Goal: Transaction & Acquisition: Purchase product/service

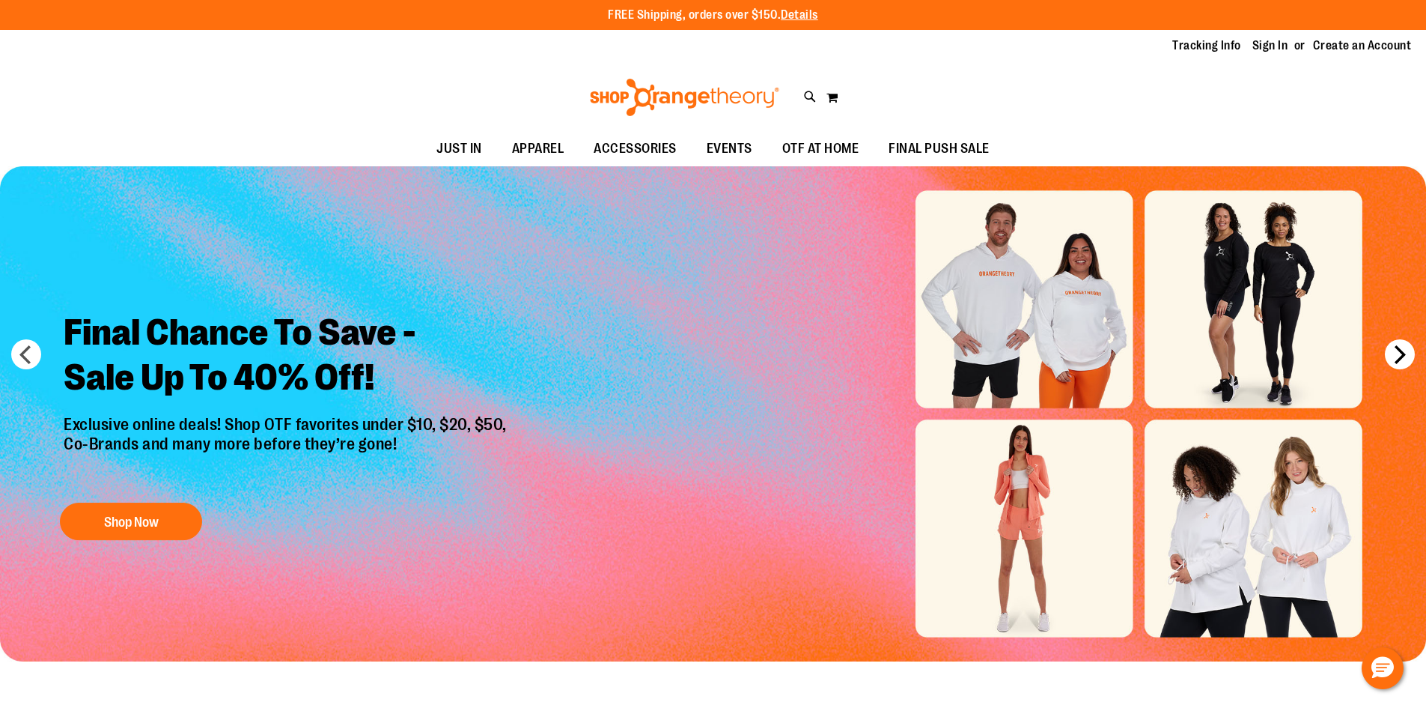
click at [1407, 353] on button "next" at bounding box center [1400, 354] width 30 height 30
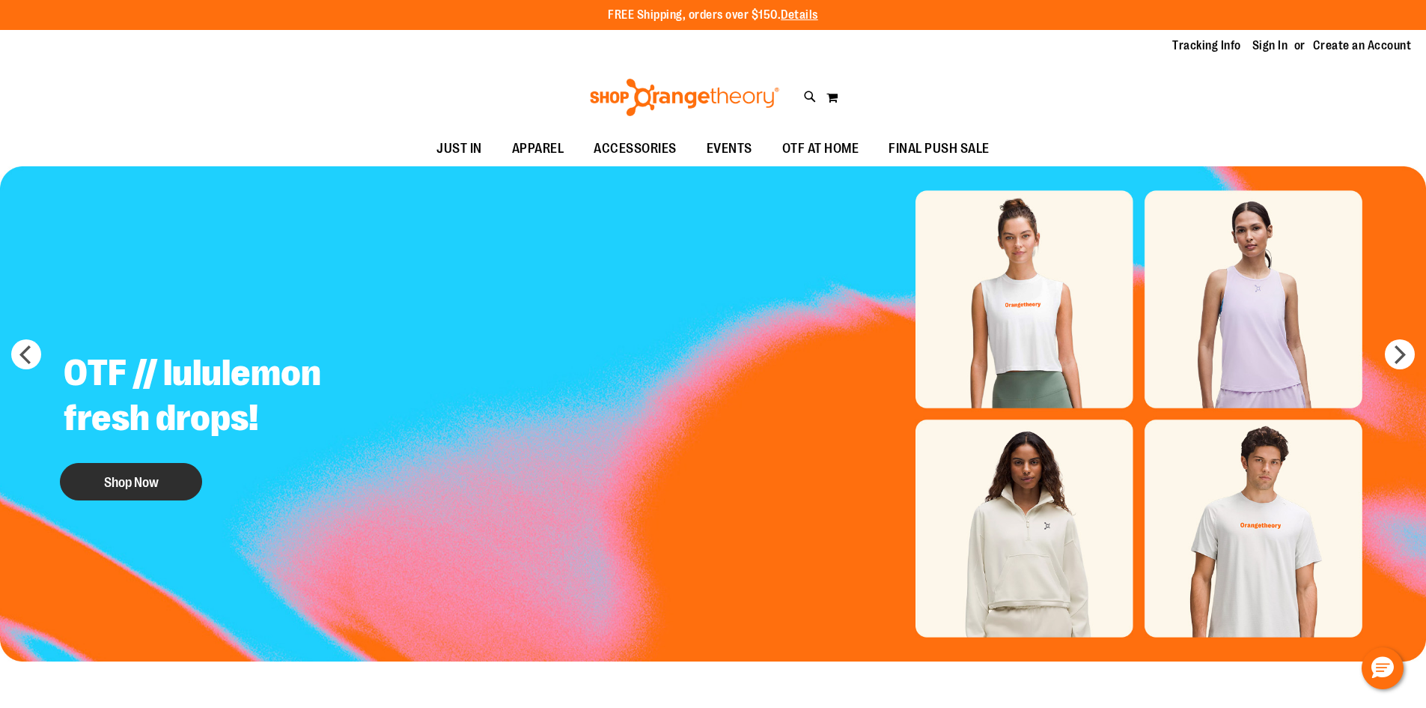
click at [152, 495] on button "Shop Now" at bounding box center [131, 481] width 142 height 37
click at [142, 479] on button "Shop Now" at bounding box center [131, 481] width 142 height 37
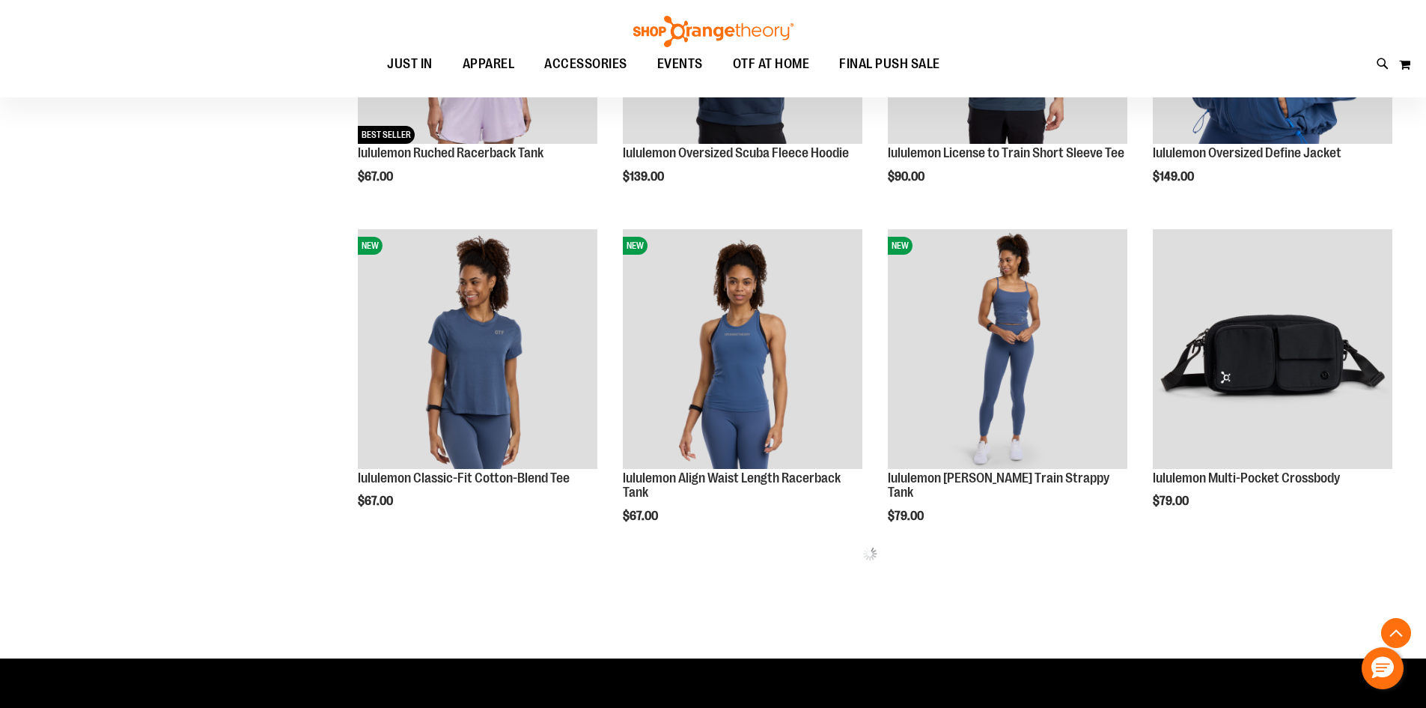
scroll to position [748, 0]
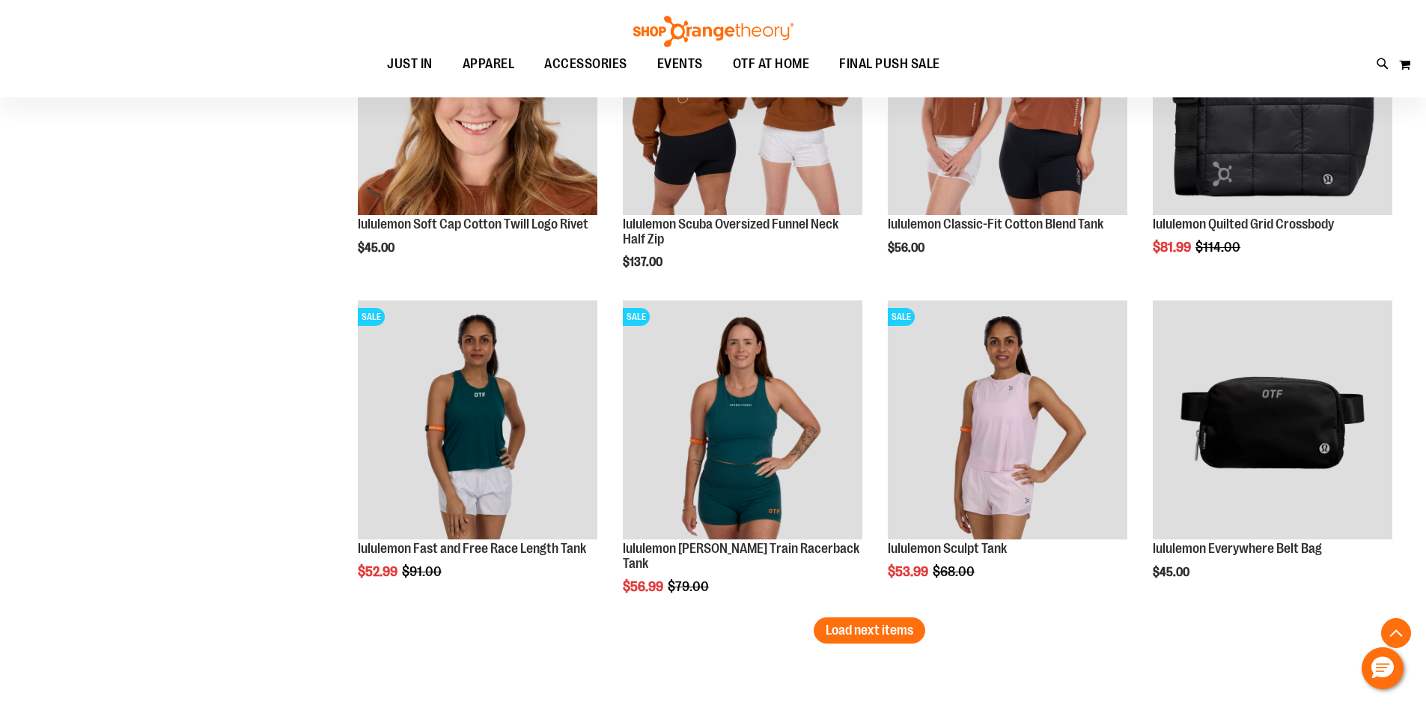
scroll to position [2604, 0]
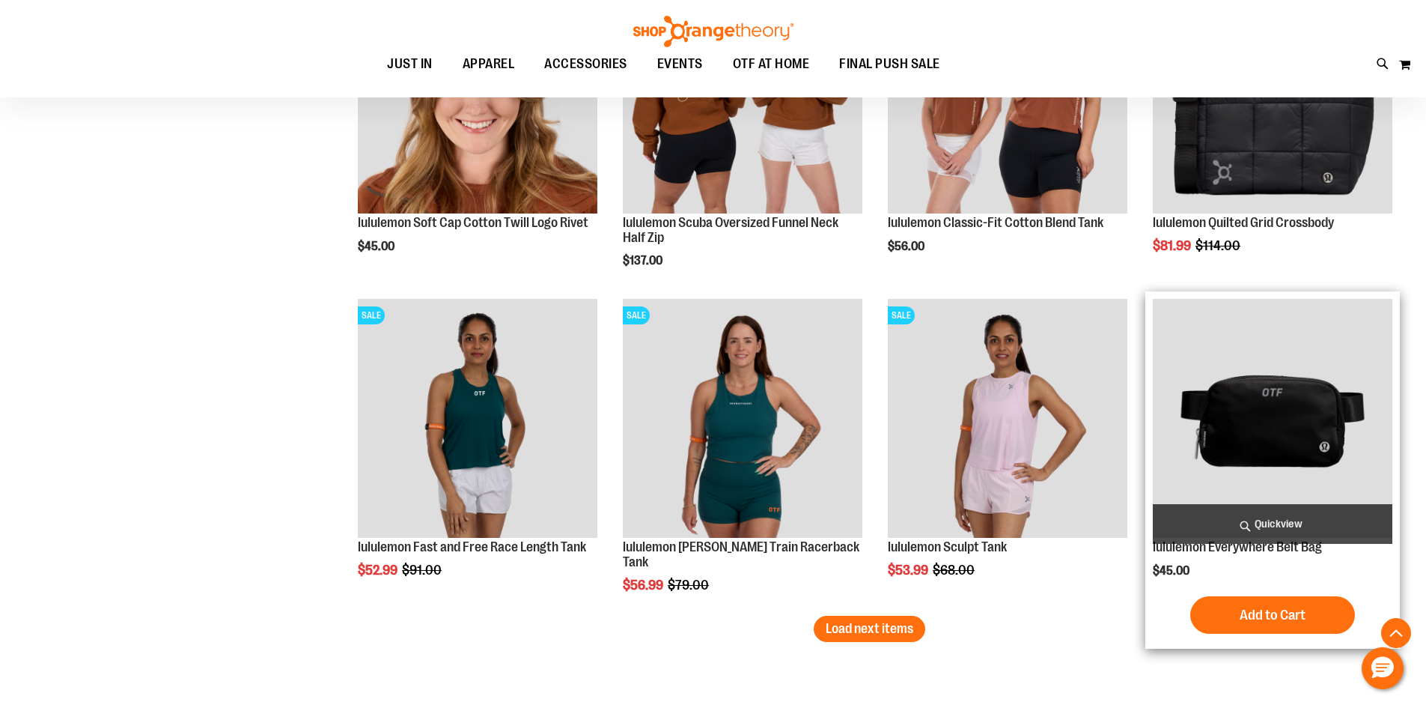
click at [1359, 404] on img "product" at bounding box center [1273, 419] width 240 height 240
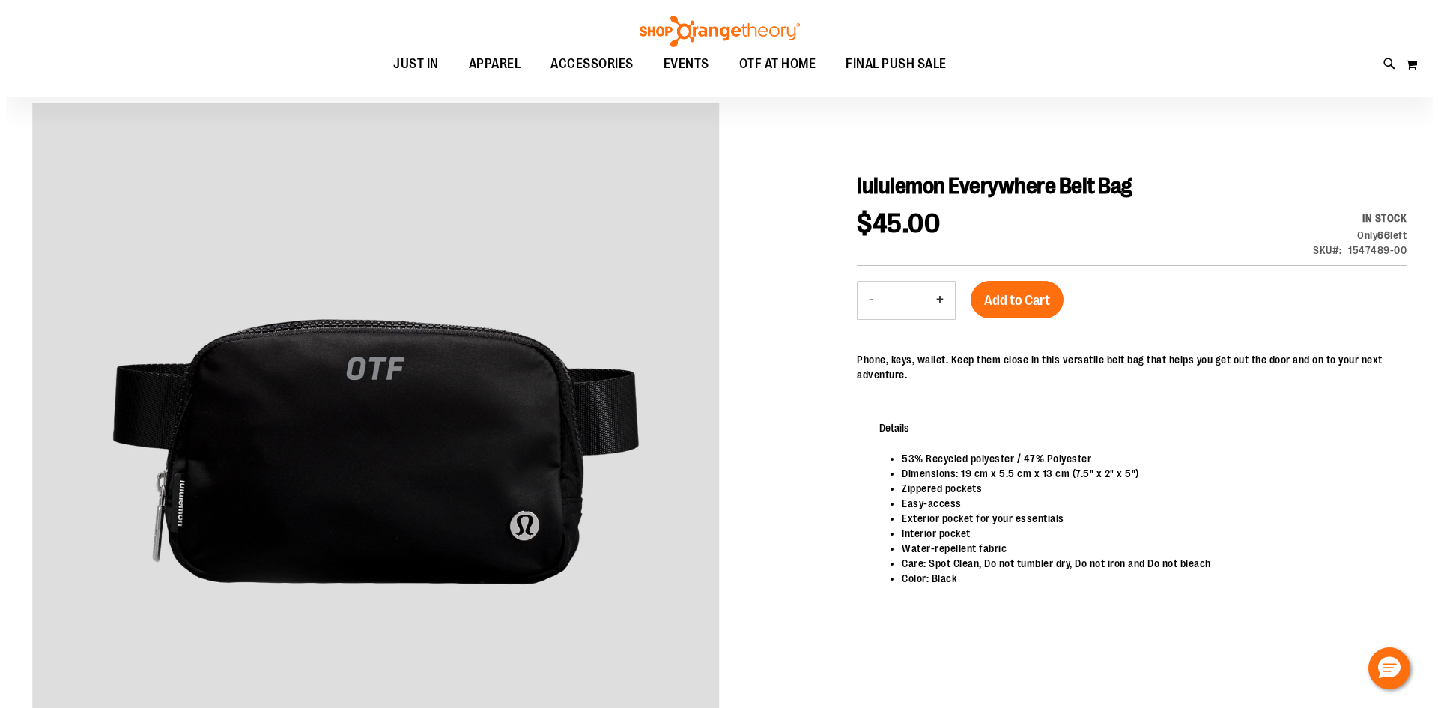
scroll to position [149, 0]
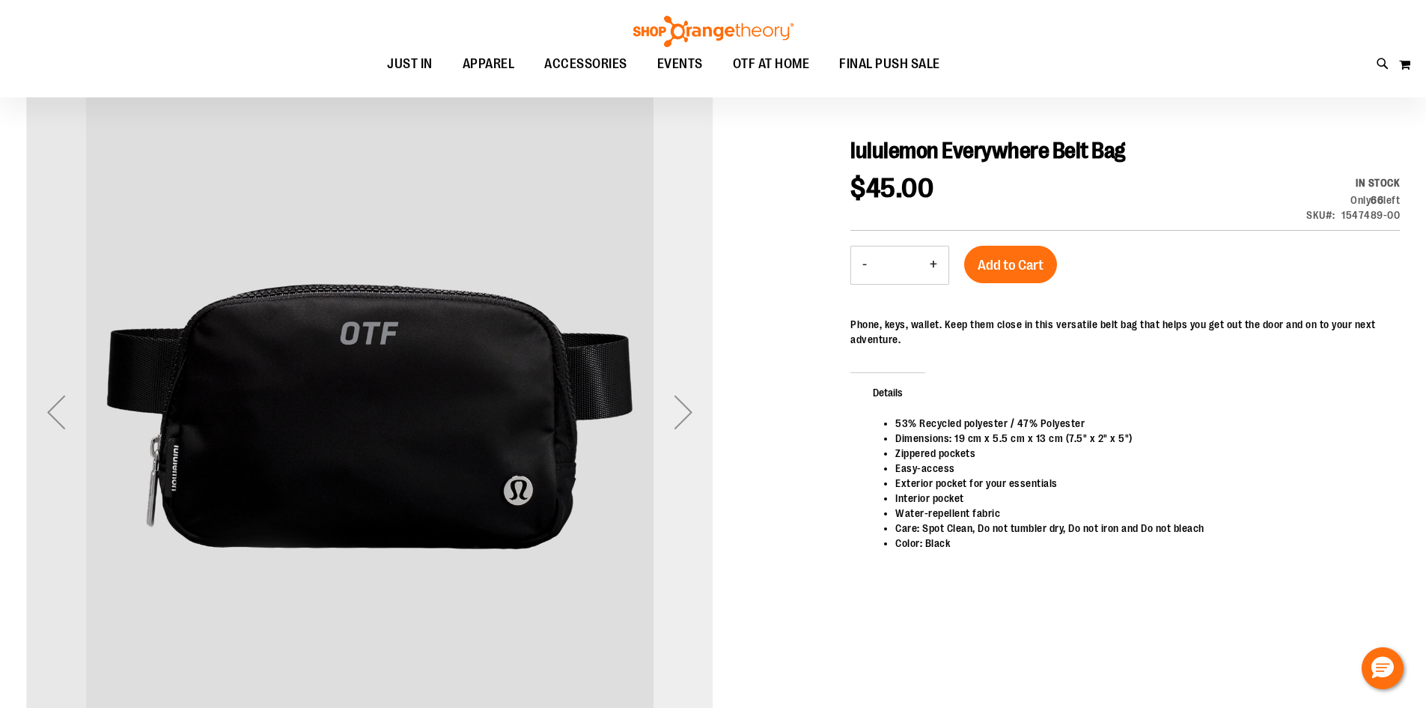
click at [683, 409] on div "Next" at bounding box center [684, 412] width 60 height 60
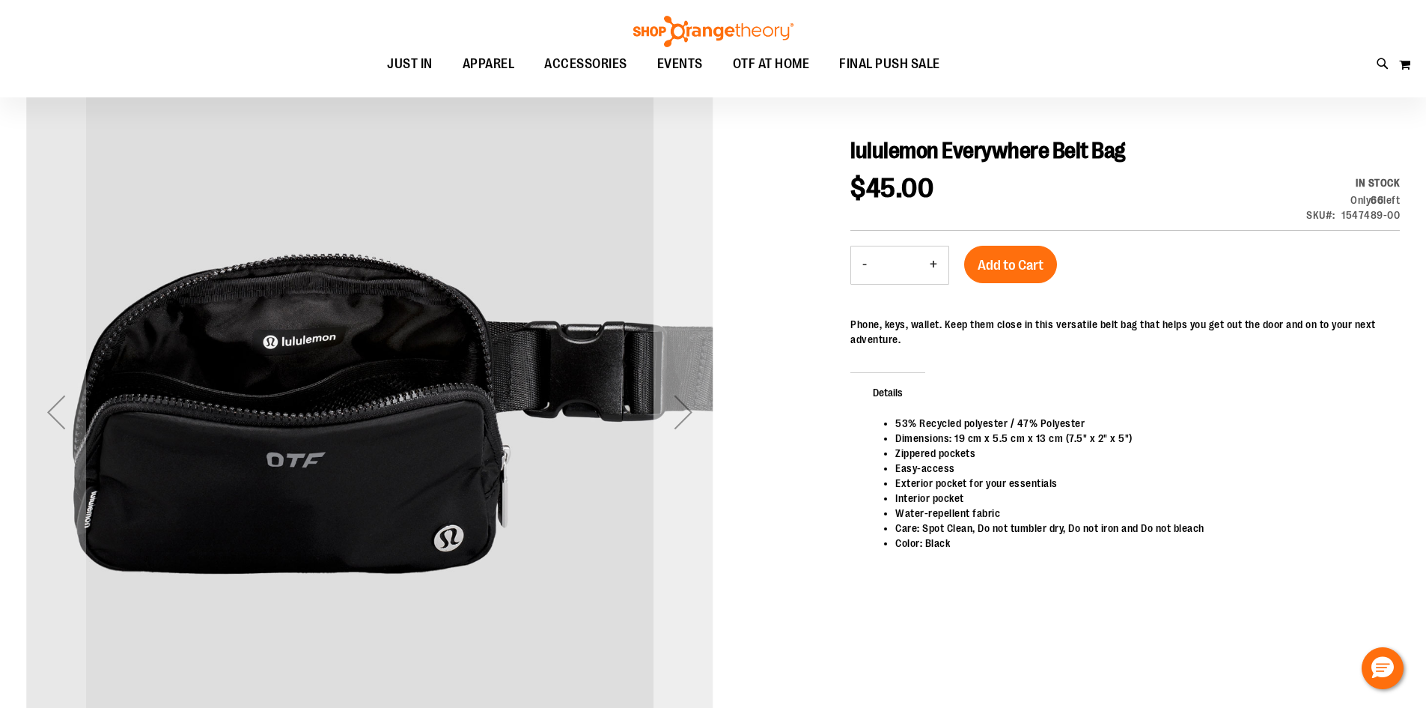
click at [683, 409] on div "Next" at bounding box center [684, 412] width 60 height 60
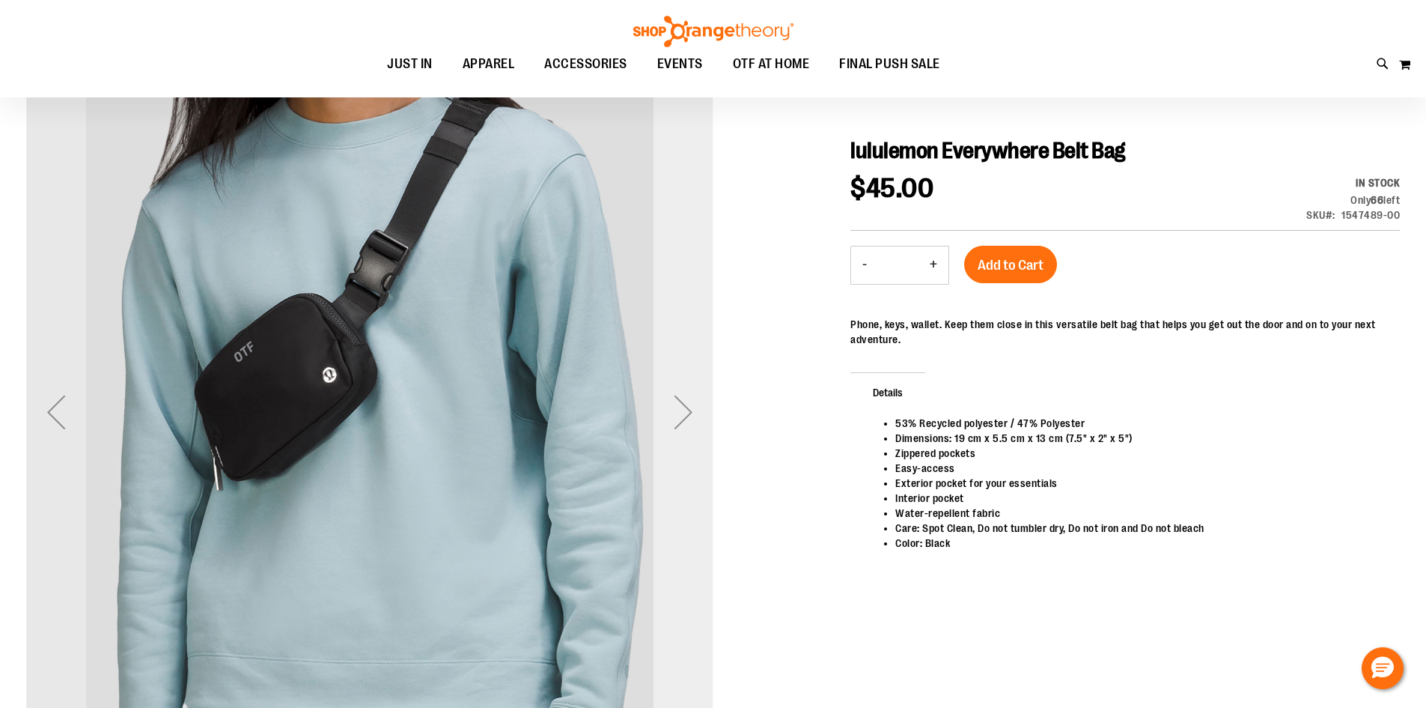
click at [683, 409] on div "Next" at bounding box center [684, 412] width 60 height 60
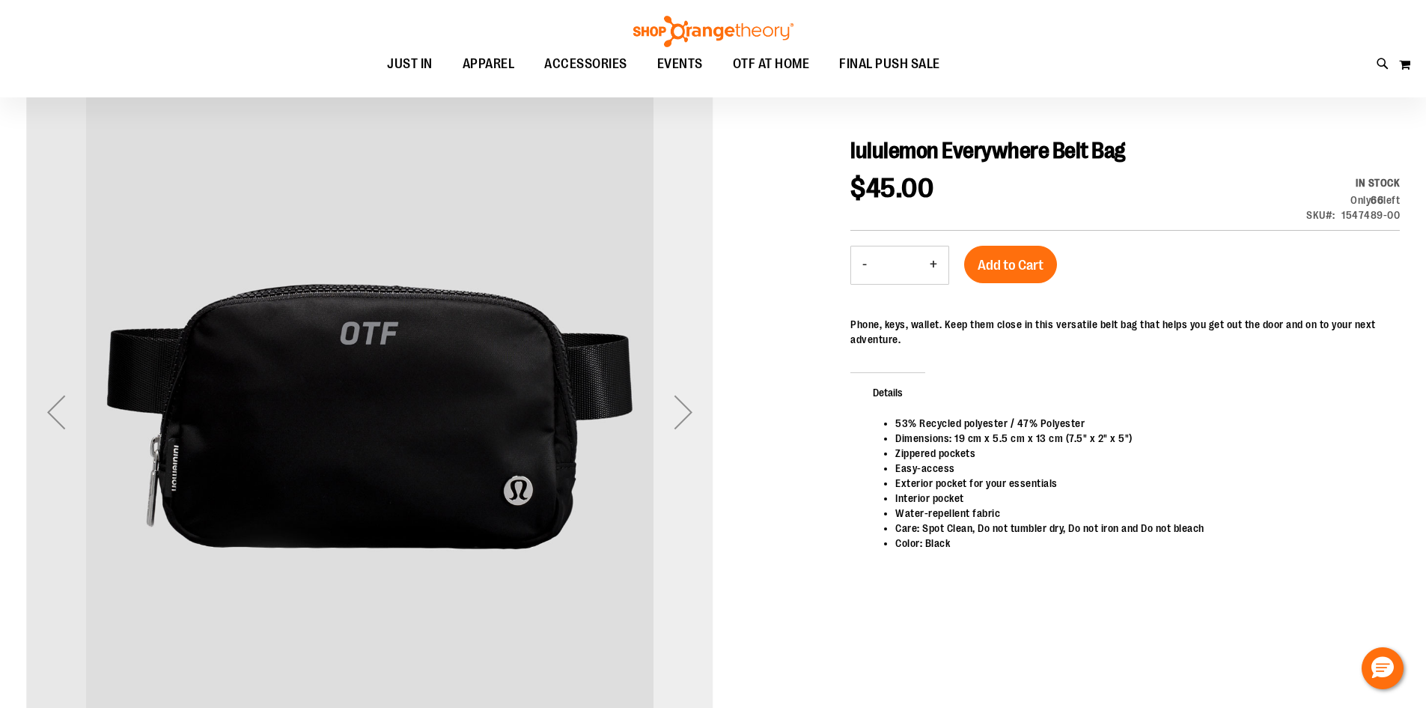
click at [681, 397] on div "Next" at bounding box center [684, 412] width 60 height 60
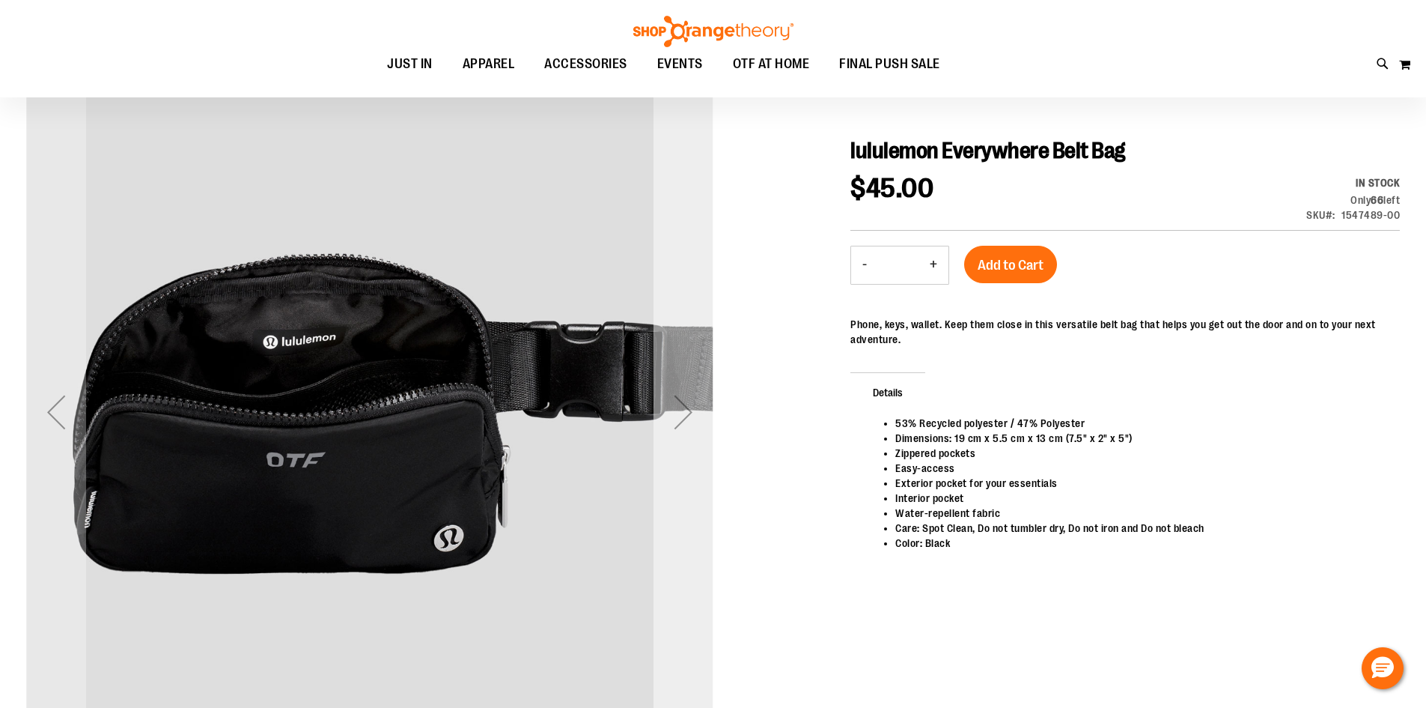
click at [681, 397] on div "Next" at bounding box center [684, 412] width 60 height 60
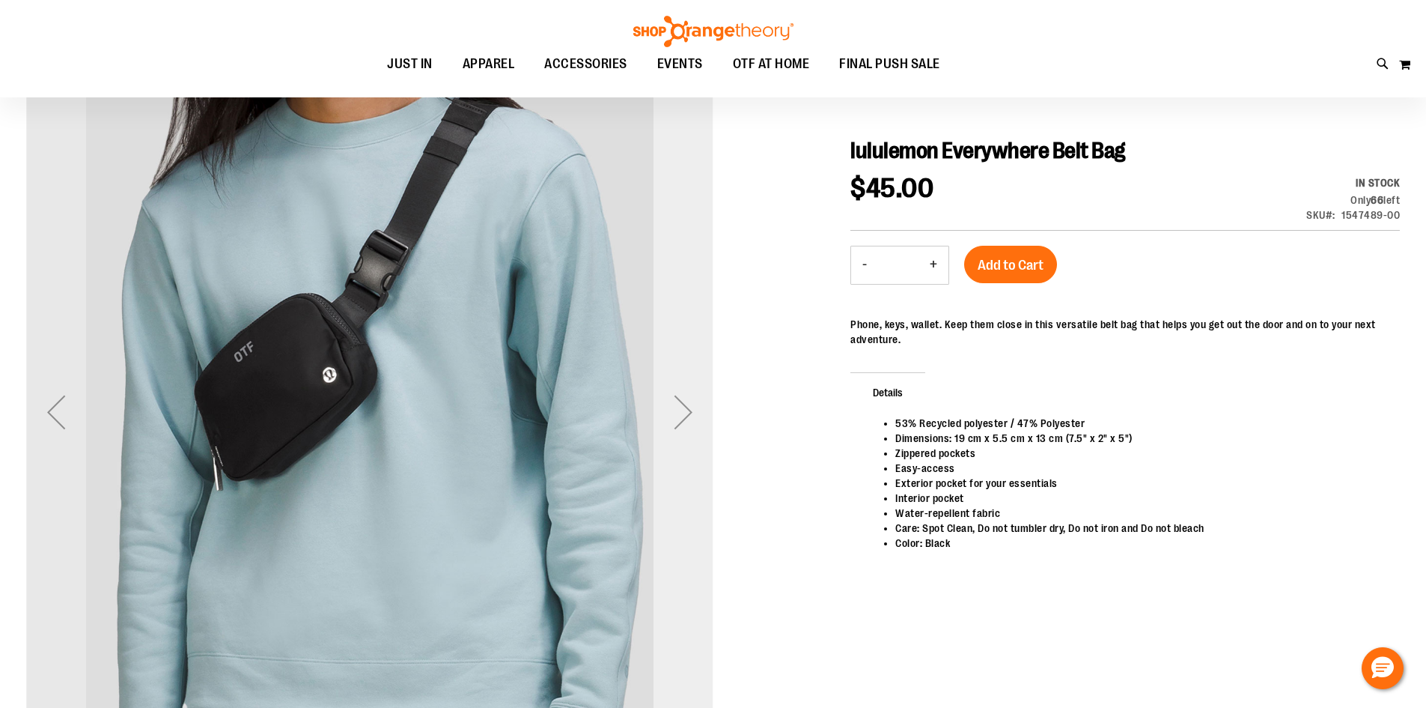
click at [681, 397] on div "Next" at bounding box center [684, 412] width 60 height 60
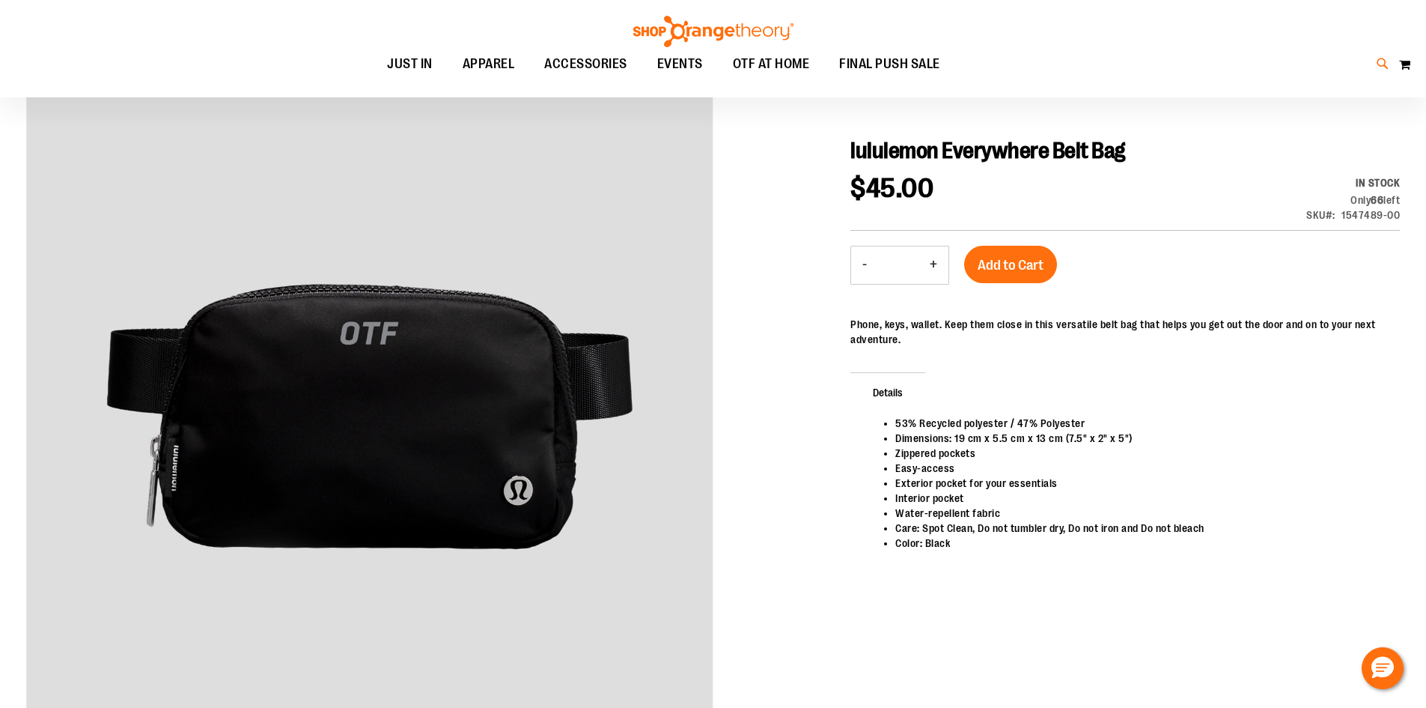
click at [1379, 62] on icon at bounding box center [1383, 63] width 13 height 17
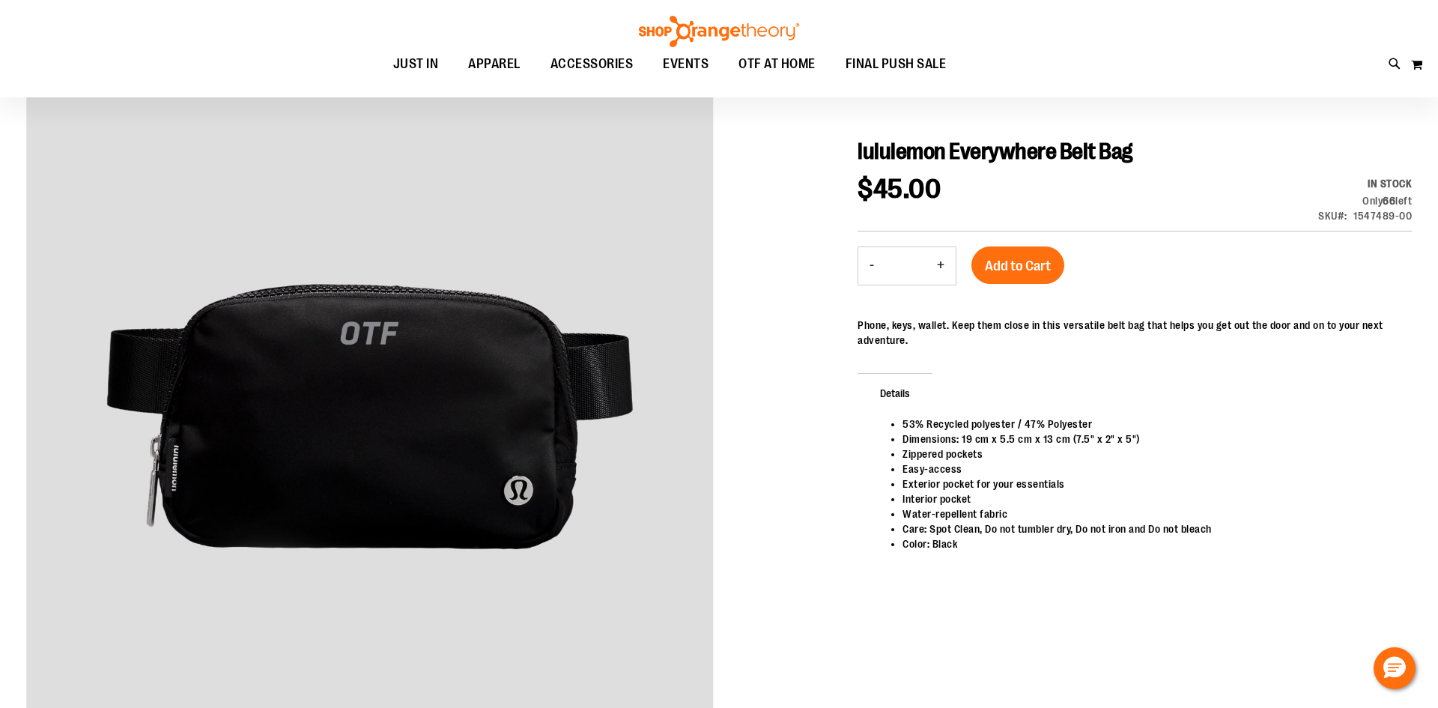
type input "********"
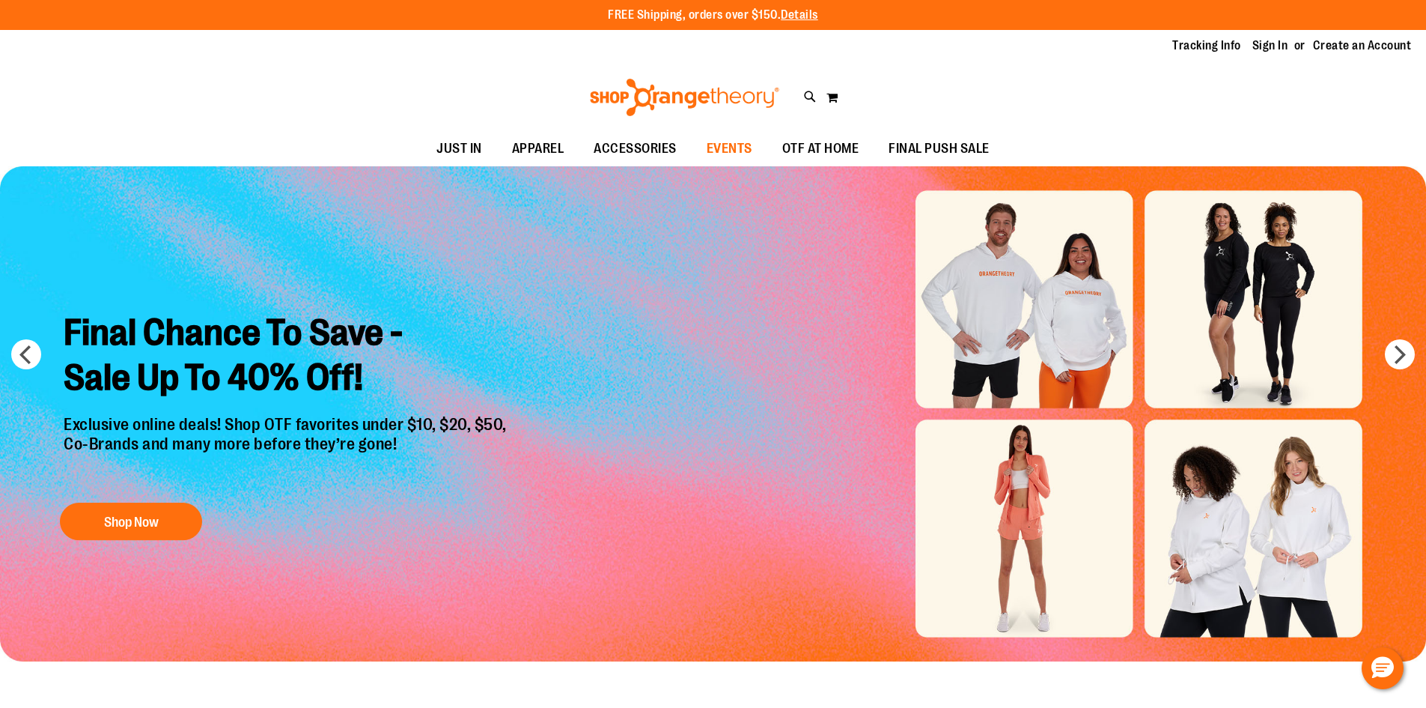
click at [718, 148] on span "EVENTS" at bounding box center [730, 149] width 46 height 34
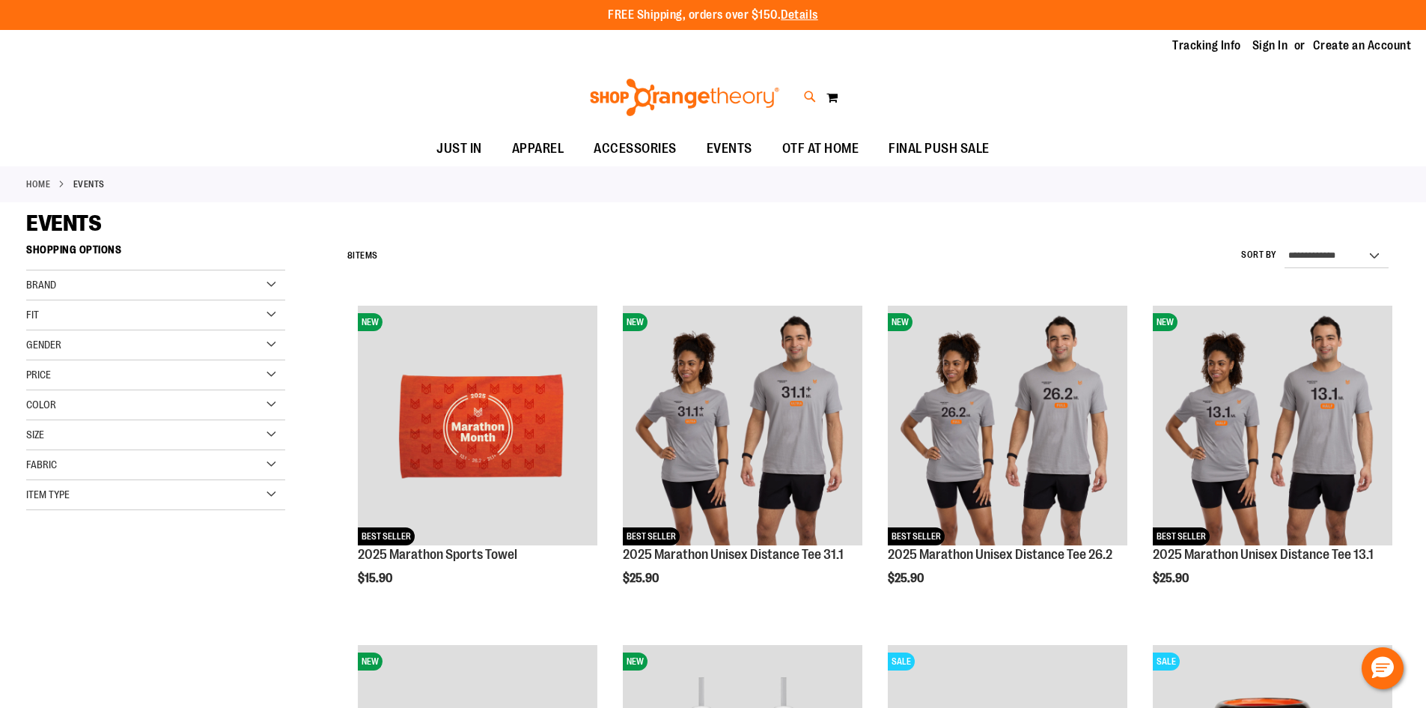
click at [813, 96] on icon at bounding box center [810, 96] width 13 height 17
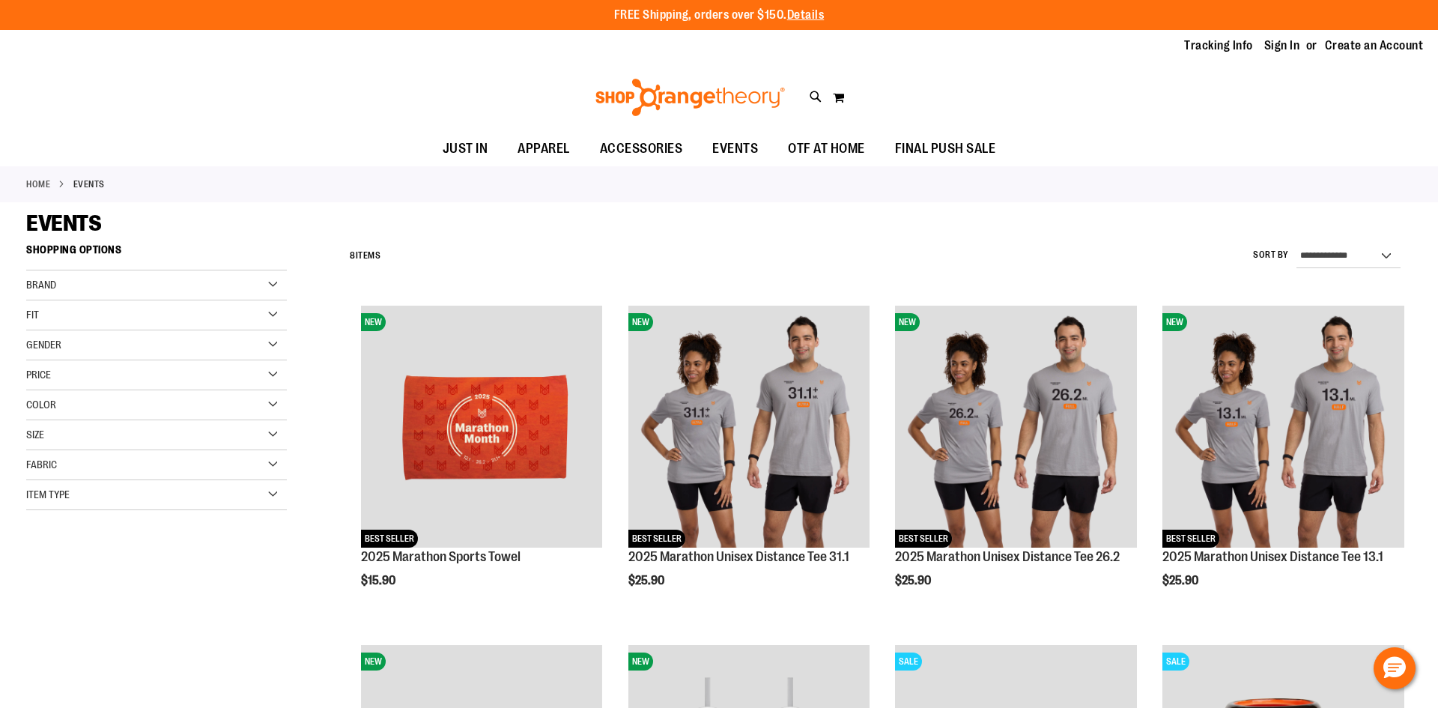
type input "*********"
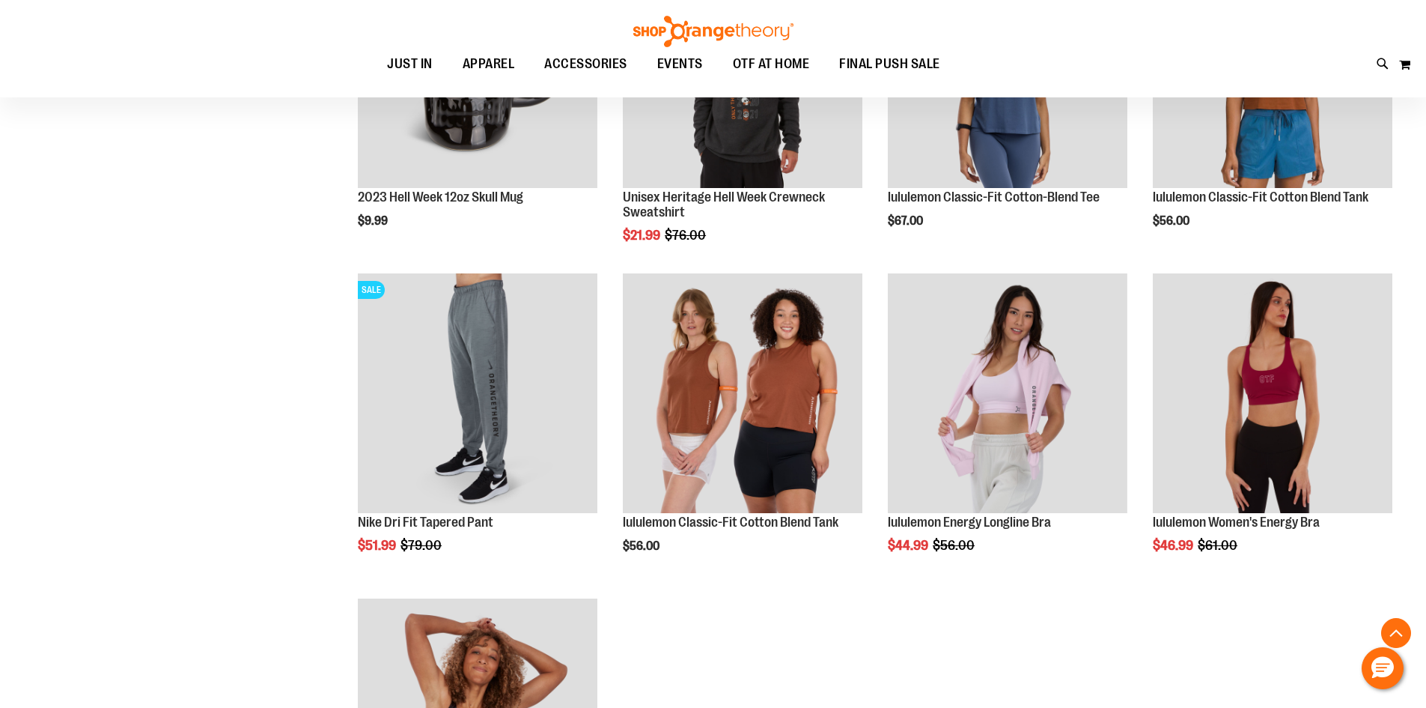
scroll to position [673, 0]
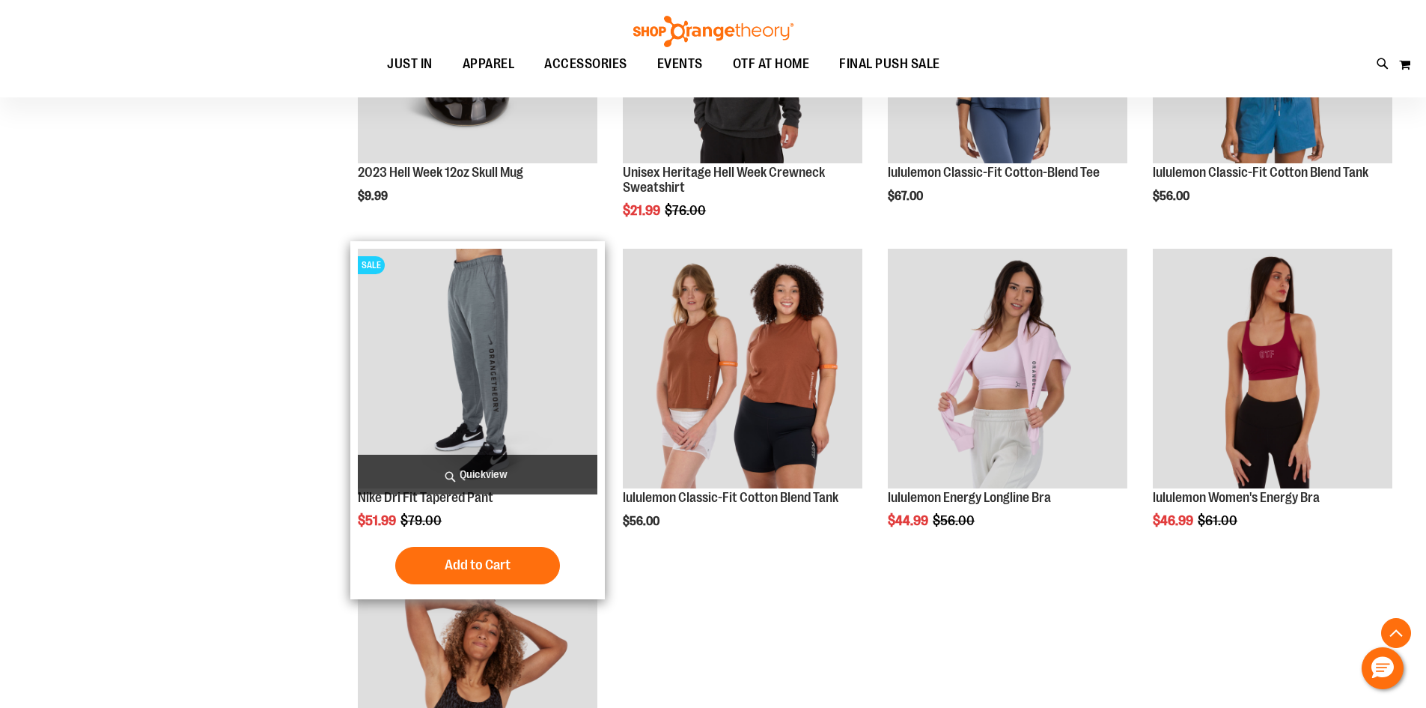
click at [412, 379] on img "product" at bounding box center [478, 369] width 240 height 240
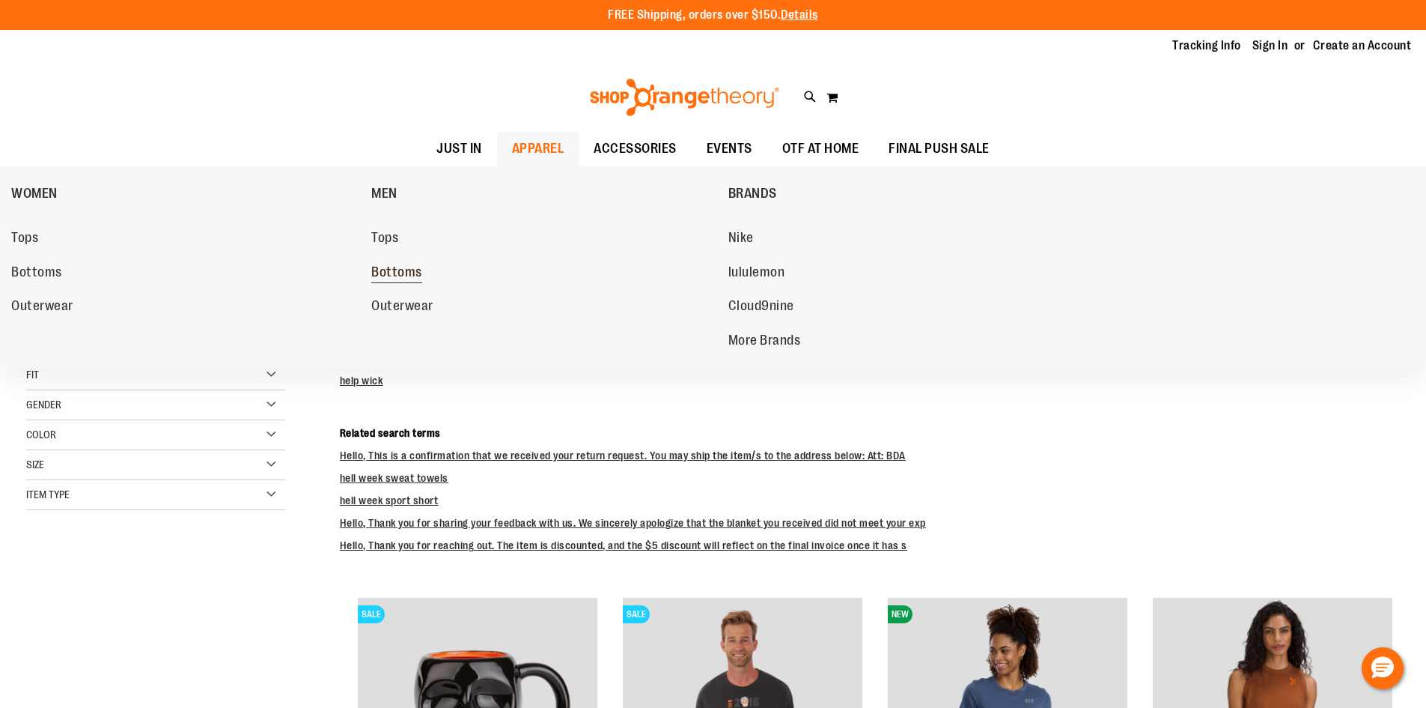
click at [398, 276] on span "Bottoms" at bounding box center [396, 273] width 51 height 19
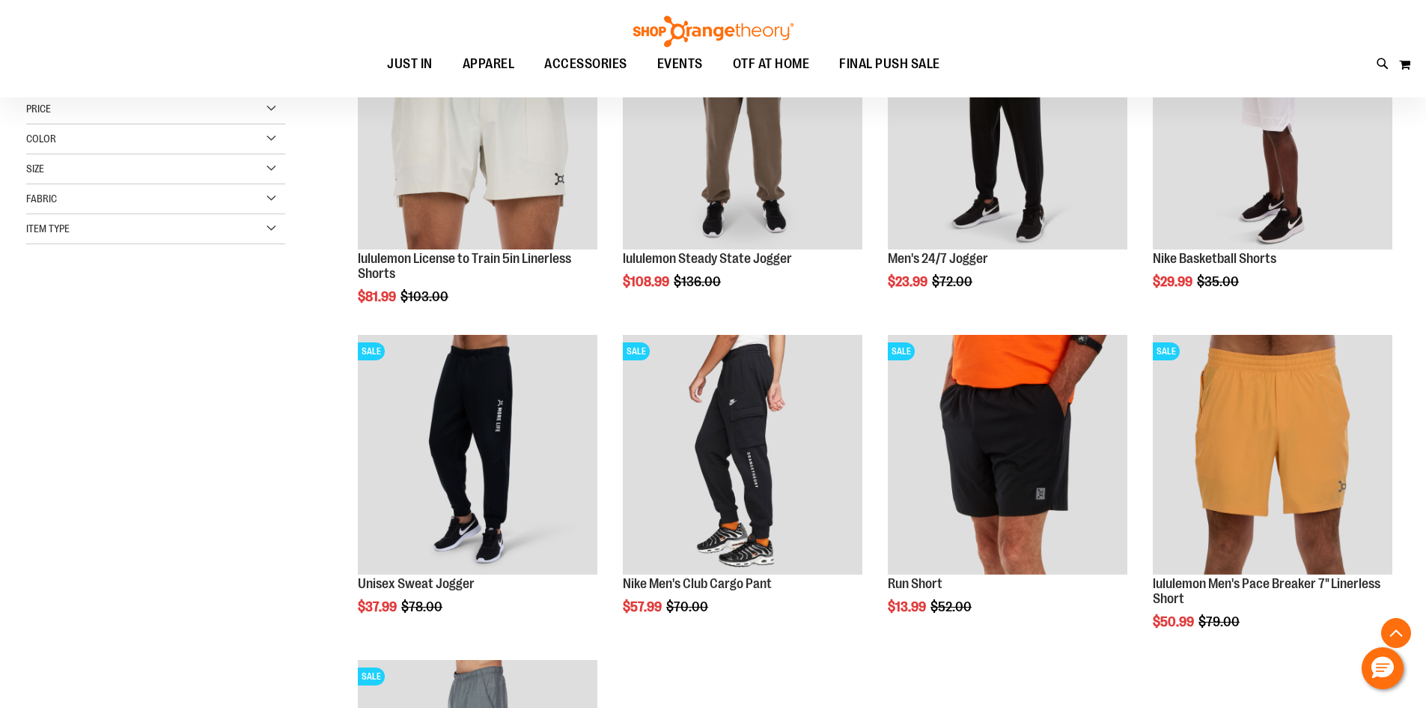
scroll to position [374, 0]
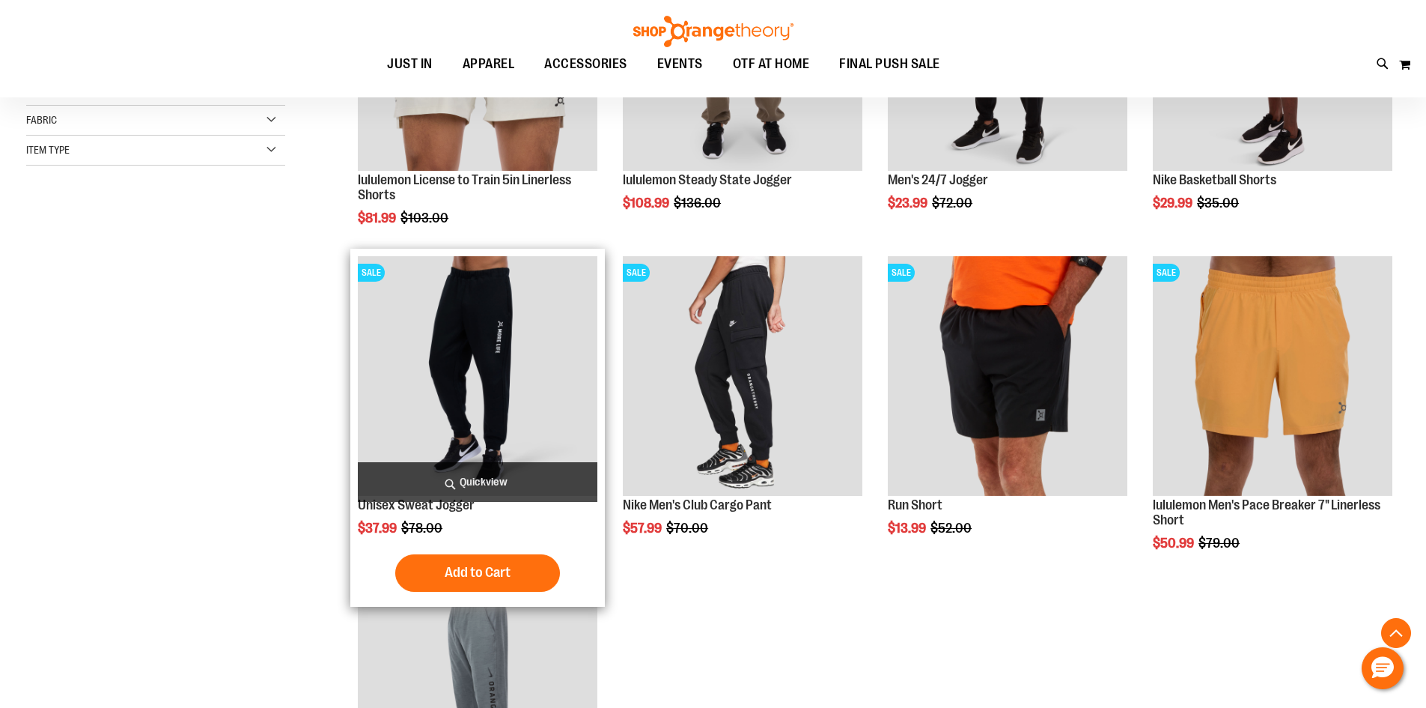
click at [428, 393] on img "product" at bounding box center [478, 376] width 240 height 240
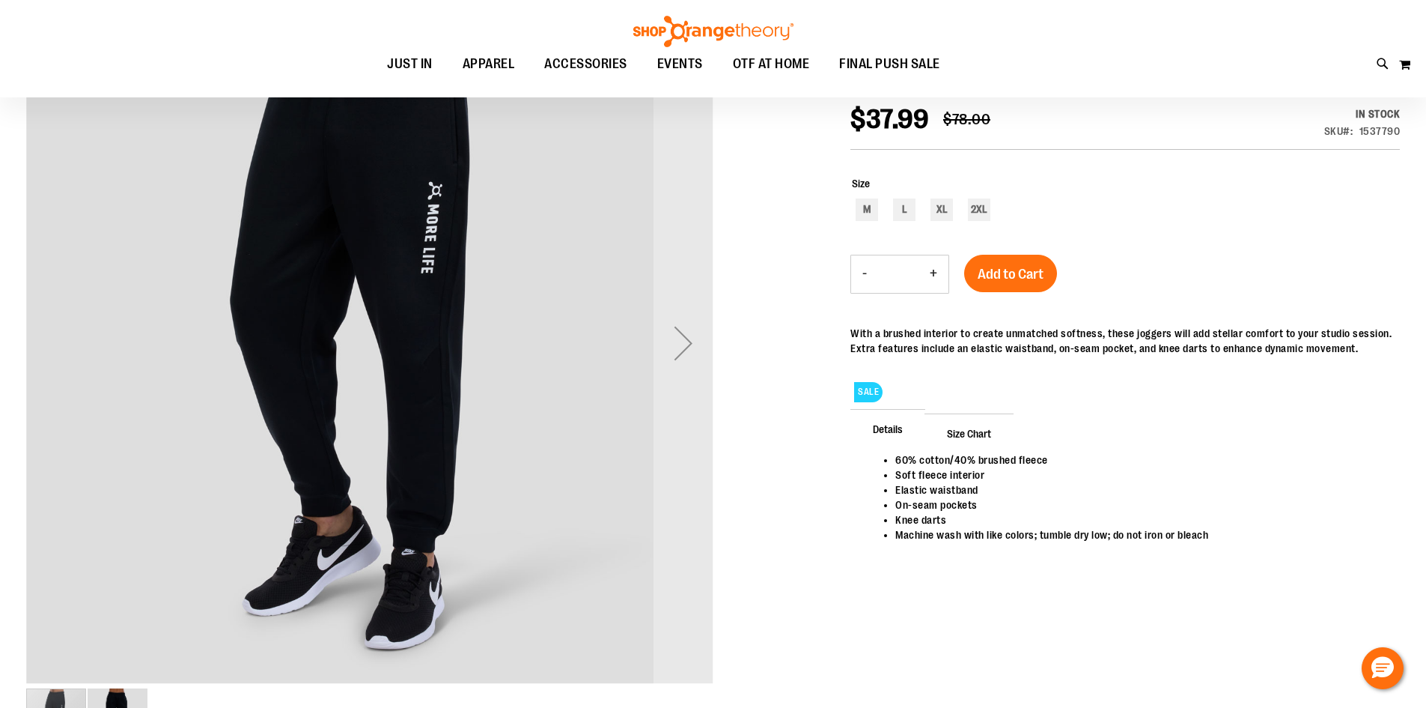
scroll to position [224, 0]
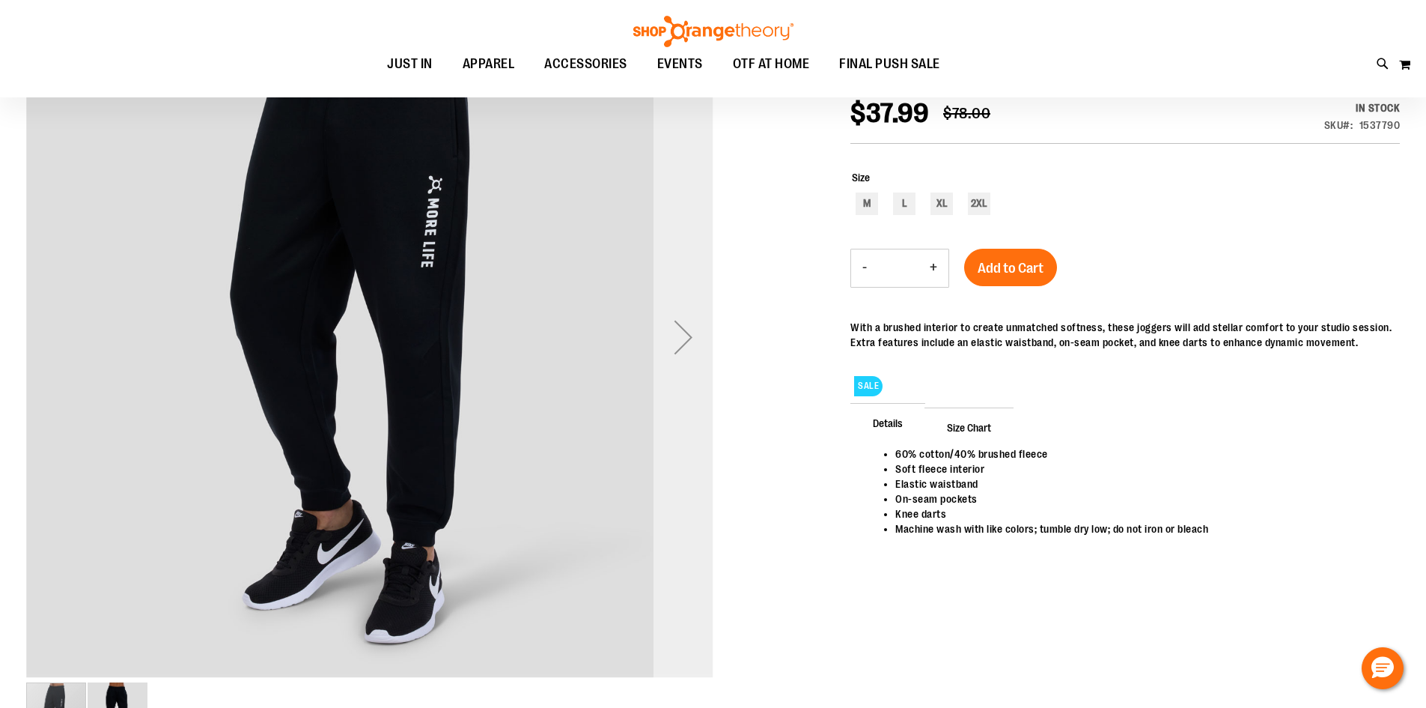
click at [697, 336] on div "Next" at bounding box center [684, 337] width 60 height 60
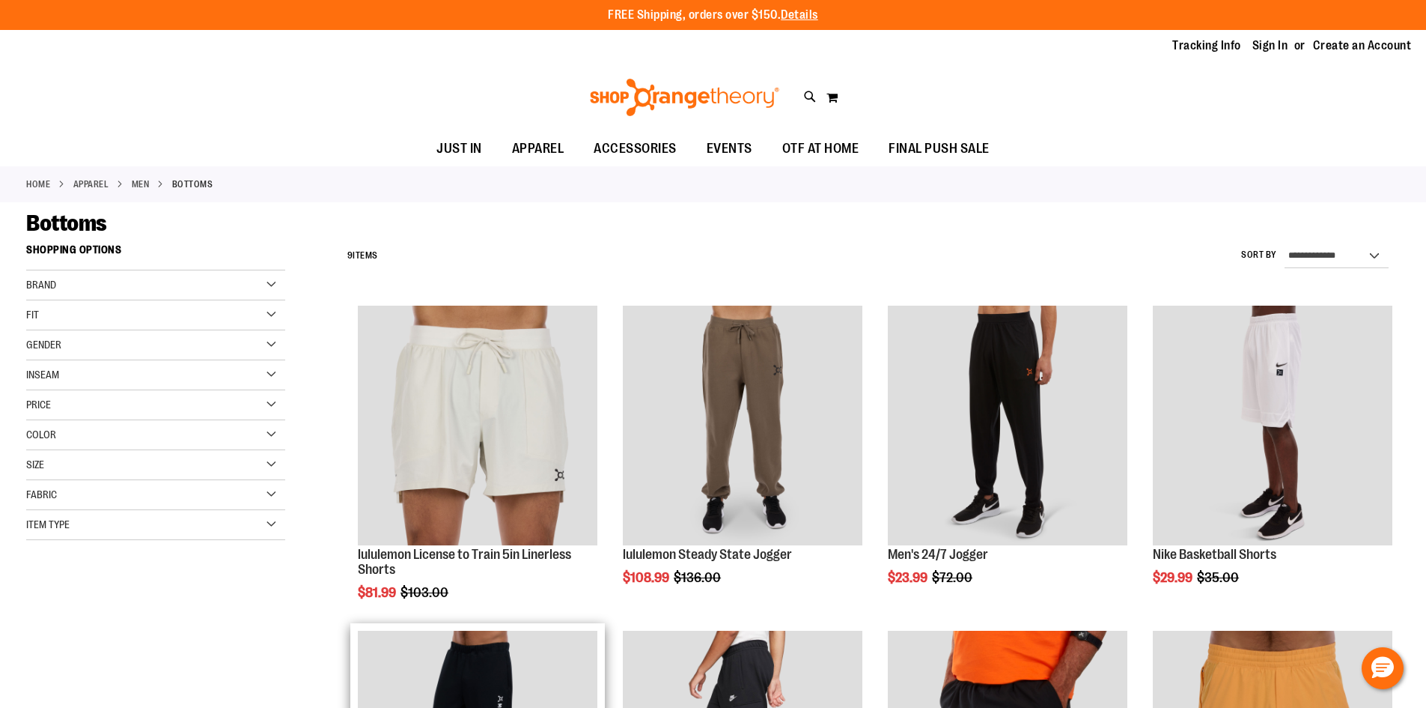
scroll to position [494, 0]
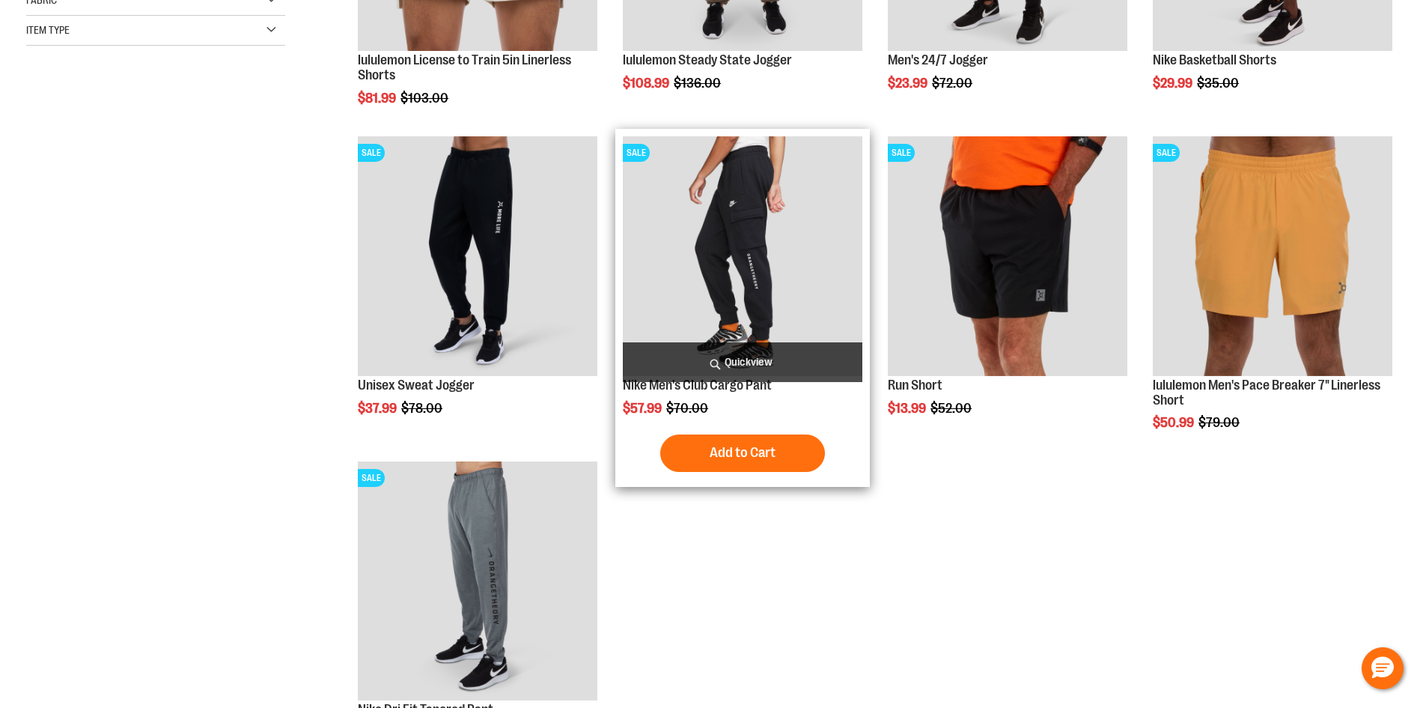
click at [687, 198] on img "product" at bounding box center [743, 256] width 240 height 240
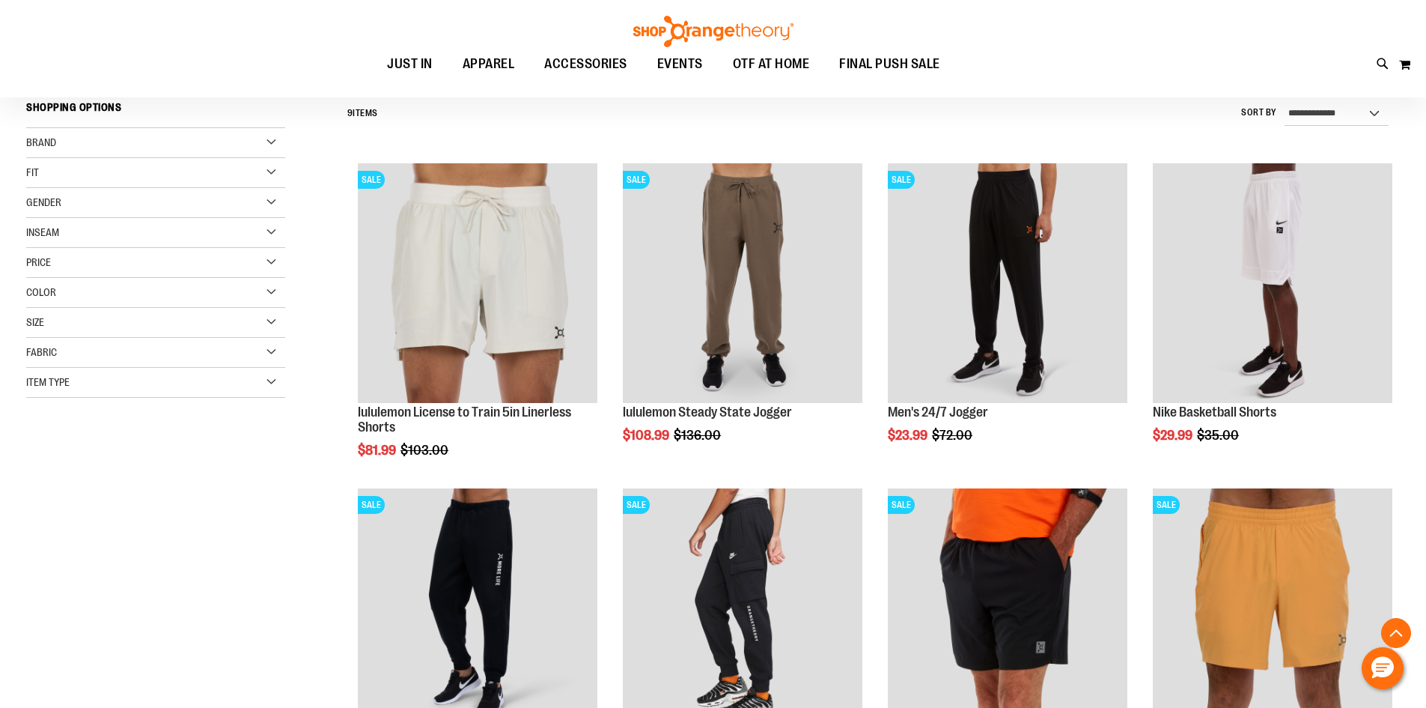
scroll to position [140, 0]
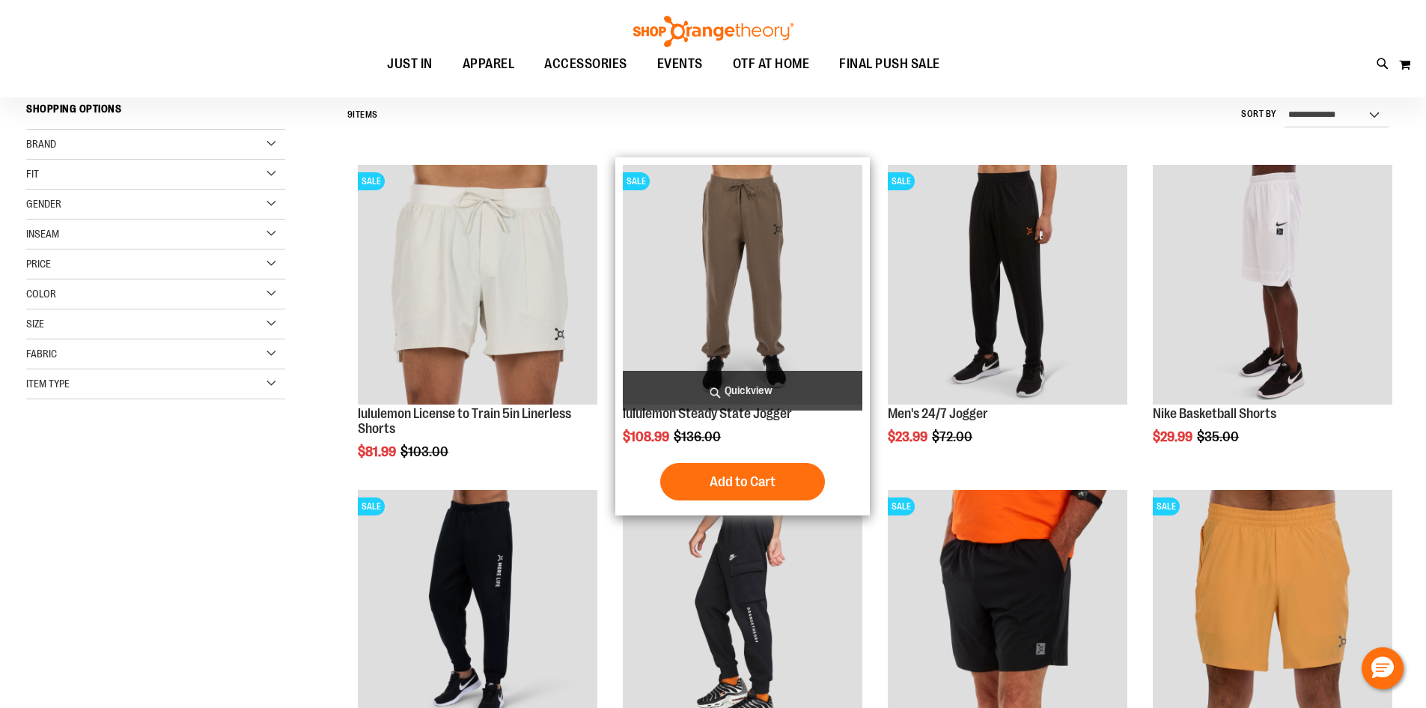
click at [738, 248] on img "product" at bounding box center [743, 285] width 240 height 240
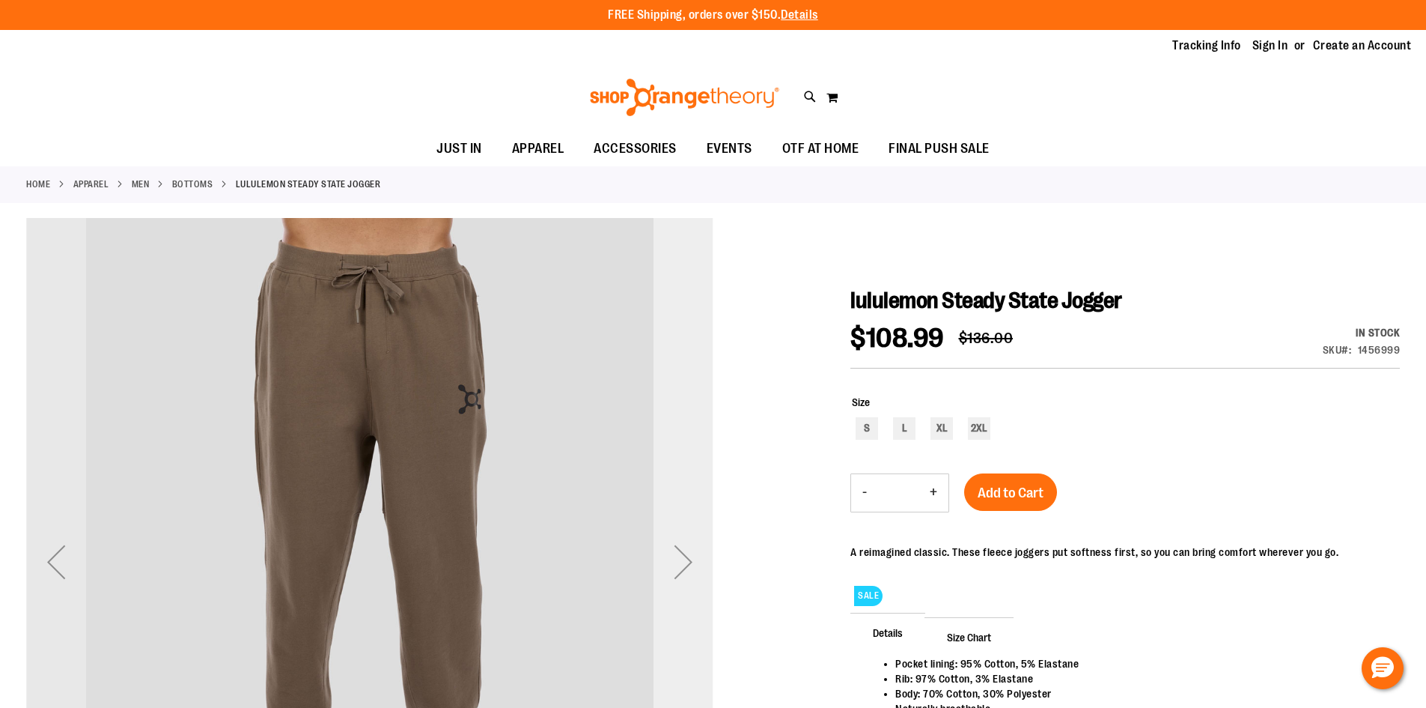
click at [689, 576] on div "Next" at bounding box center [684, 562] width 60 height 60
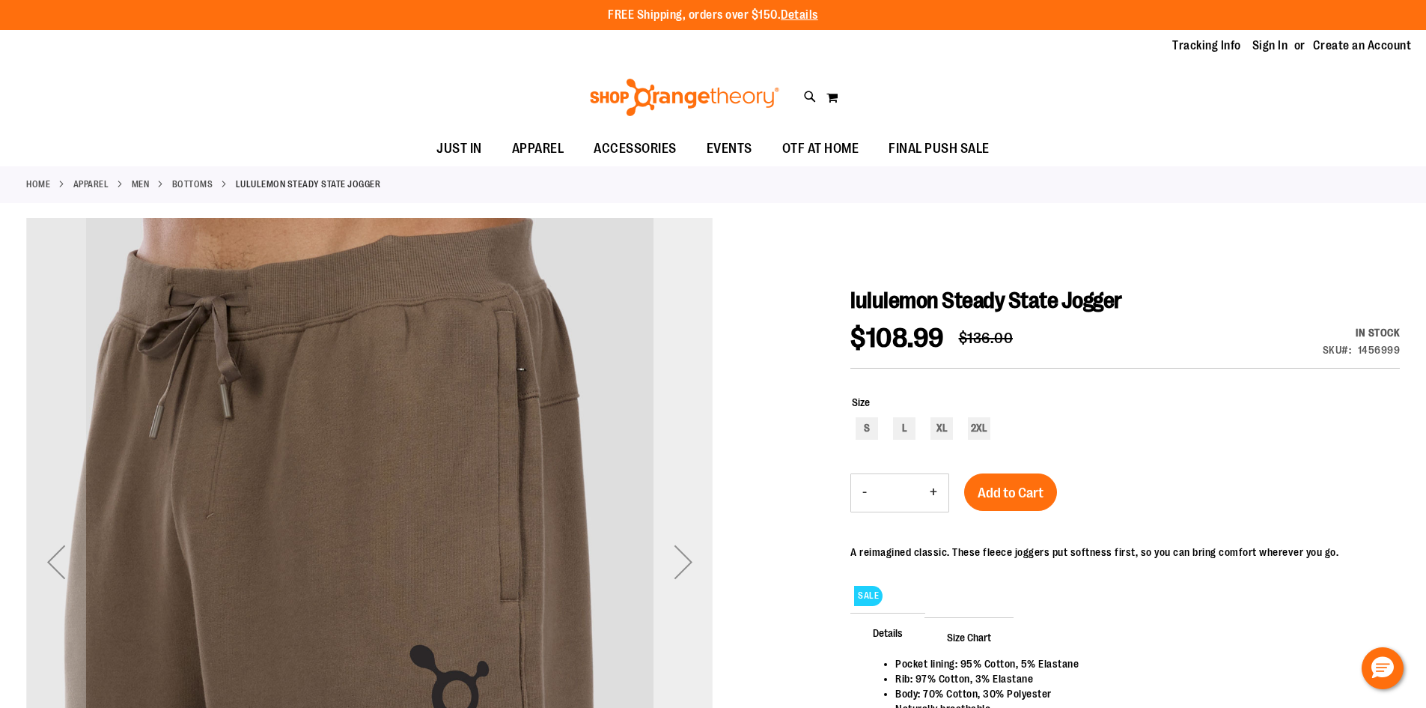
click at [689, 576] on div "Next" at bounding box center [684, 562] width 60 height 60
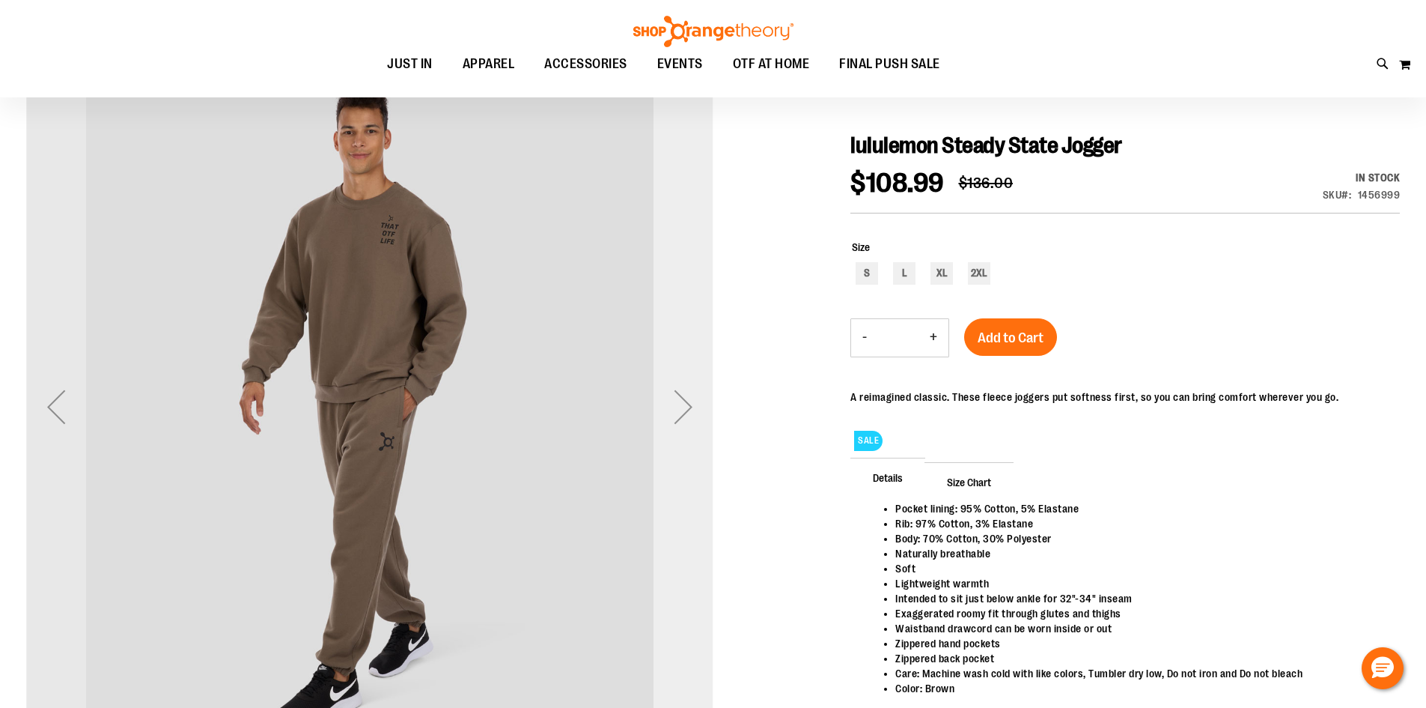
scroll to position [224, 0]
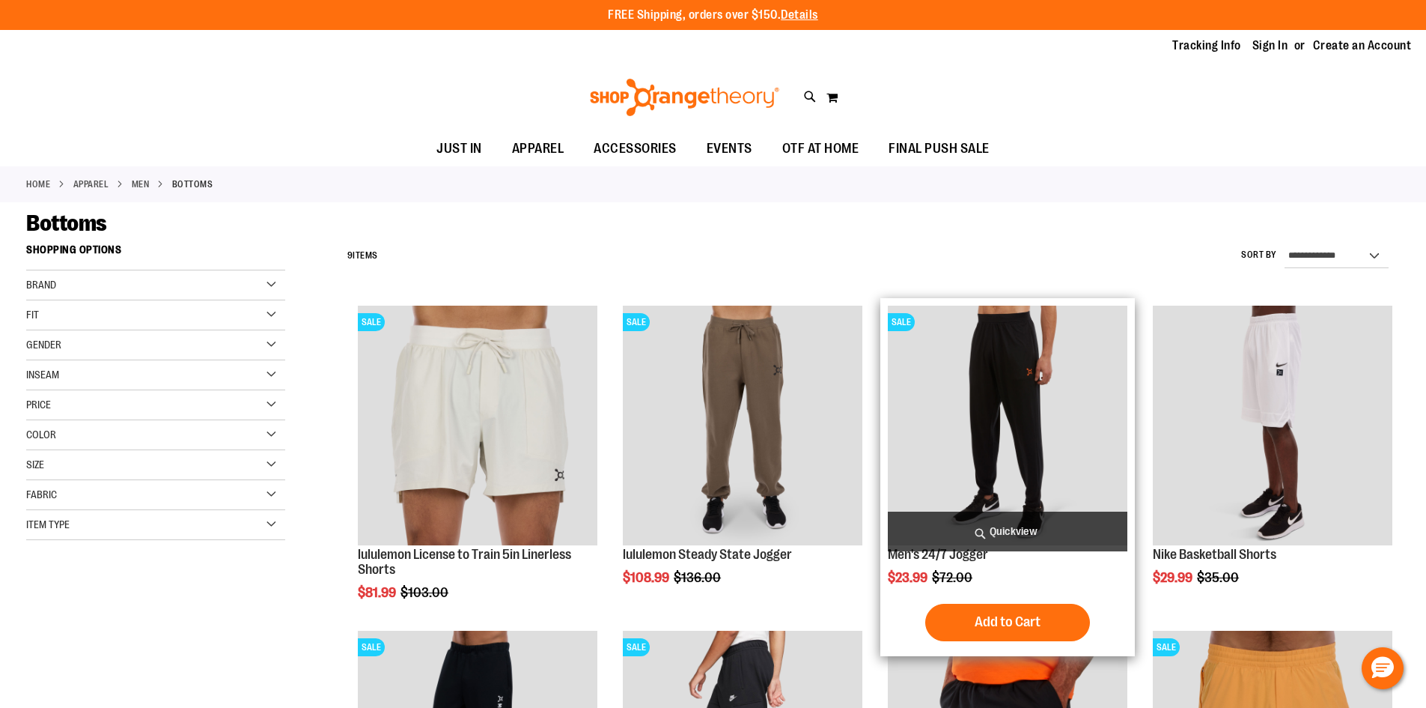
click at [990, 416] on img "product" at bounding box center [1008, 426] width 240 height 240
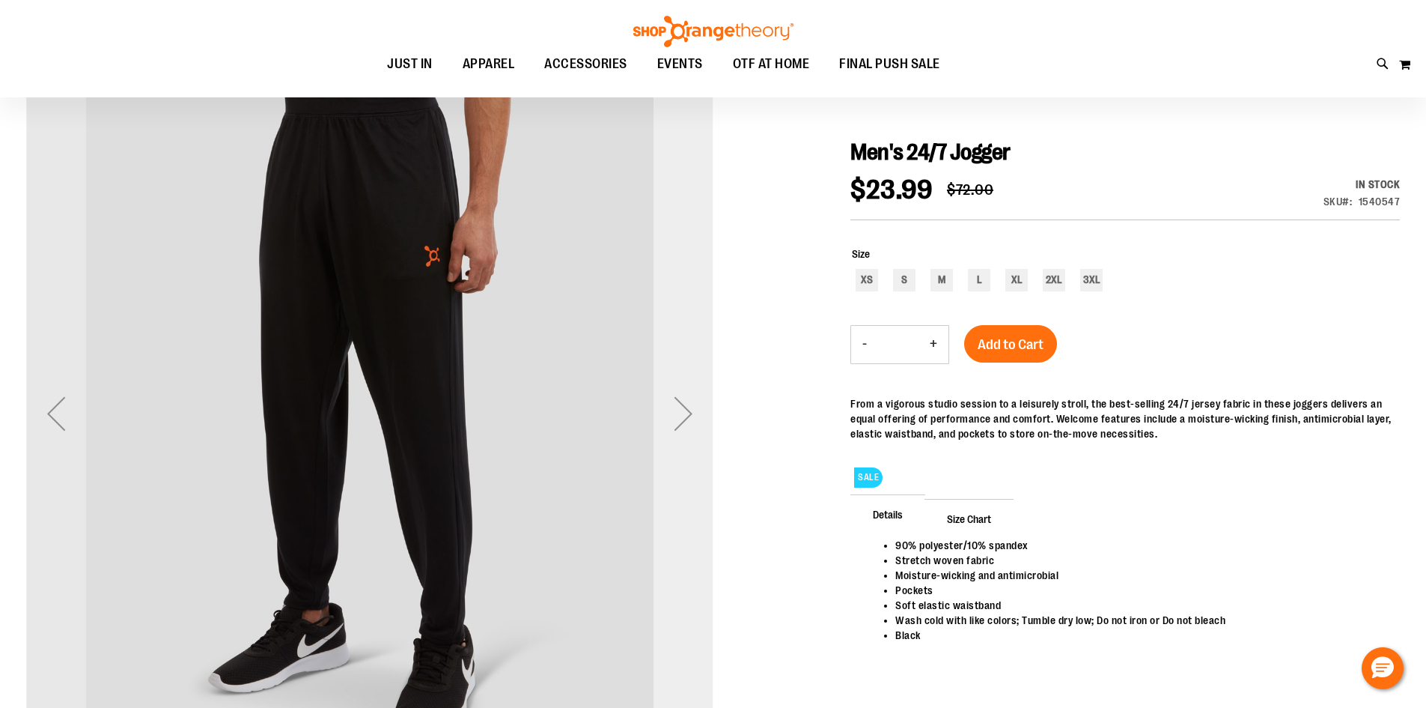
scroll to position [149, 0]
click at [676, 401] on div "Next" at bounding box center [684, 412] width 60 height 60
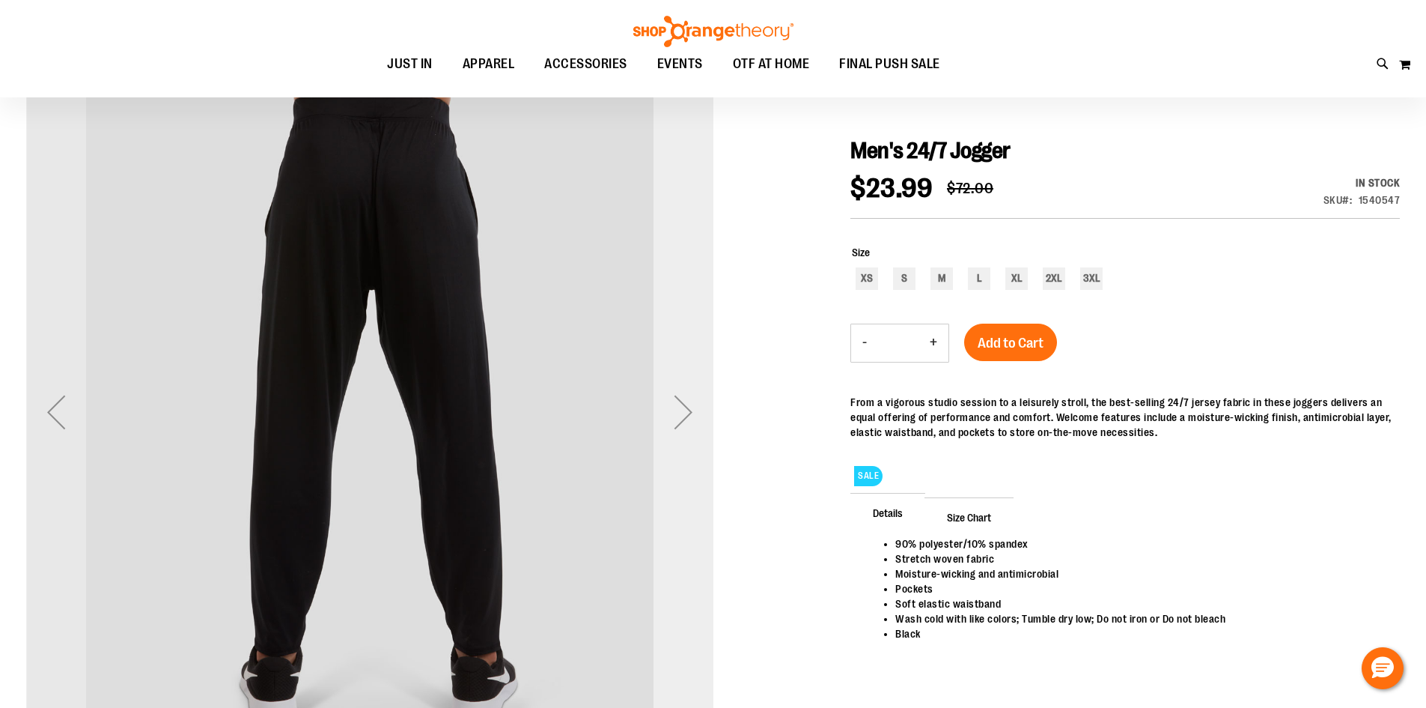
click at [681, 395] on div "Next" at bounding box center [684, 412] width 60 height 60
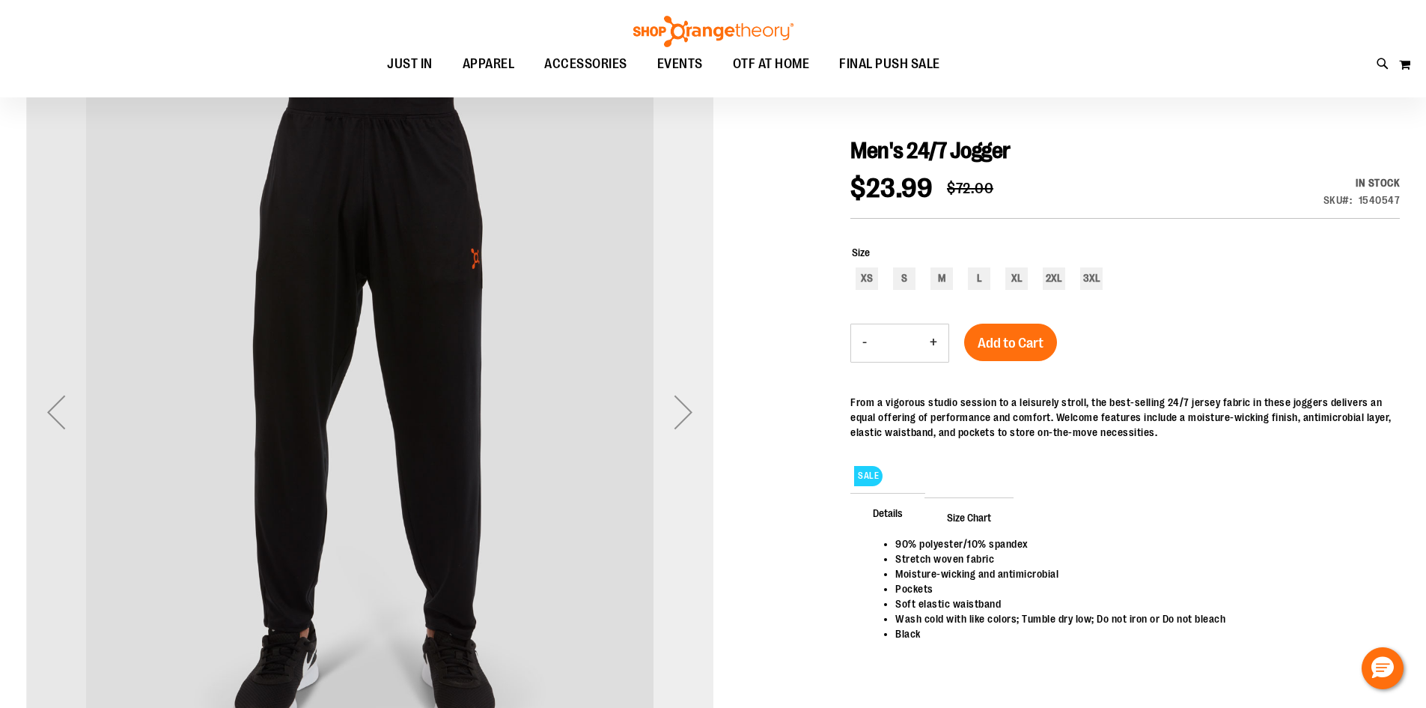
click at [681, 395] on div "Next" at bounding box center [684, 412] width 60 height 60
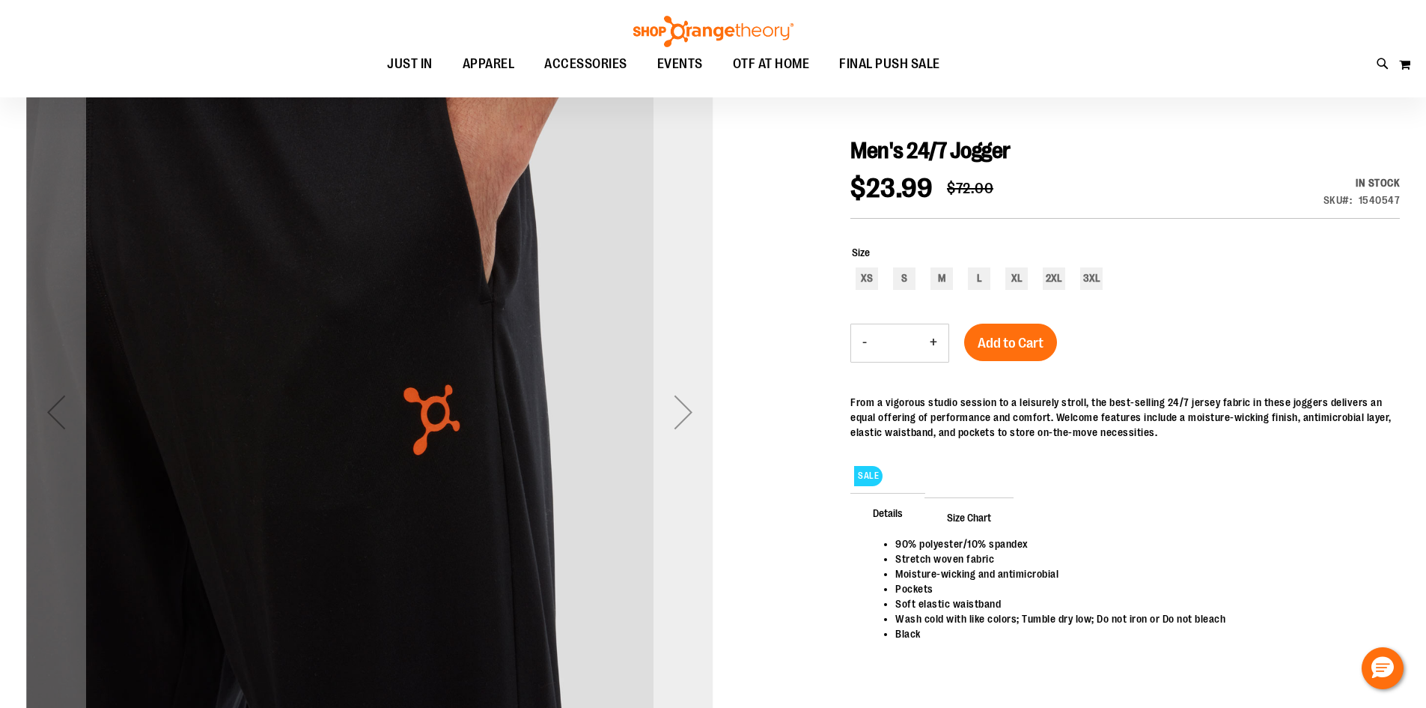
click at [681, 395] on div "Next" at bounding box center [684, 412] width 60 height 60
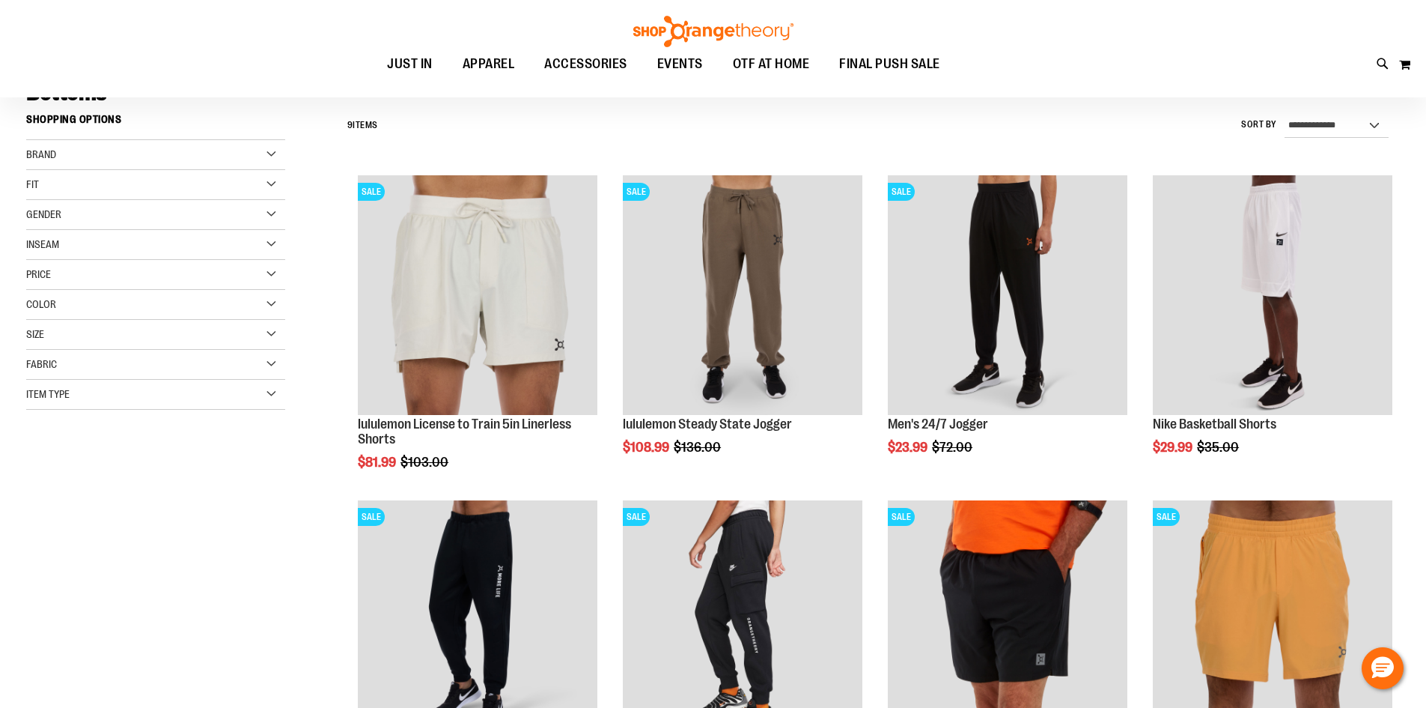
scroll to position [149, 0]
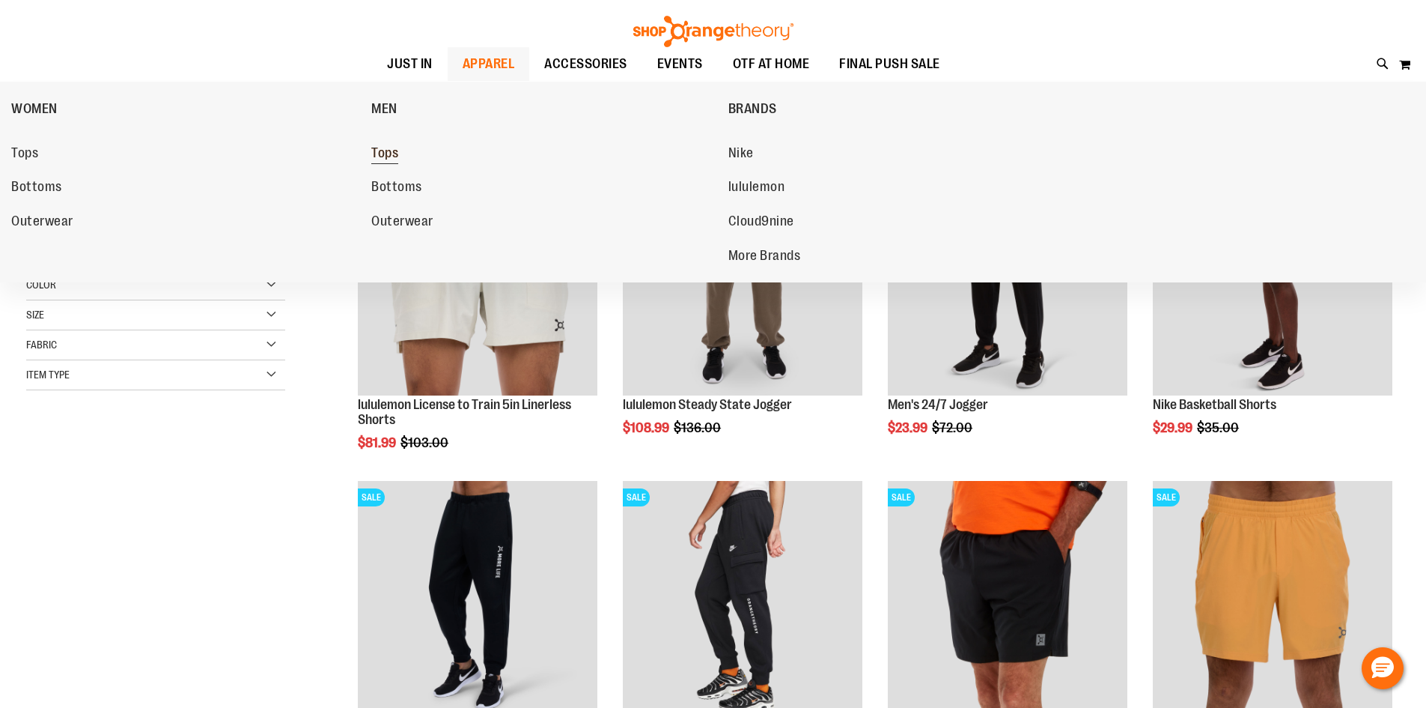
click at [394, 147] on span "Tops" at bounding box center [384, 154] width 27 height 19
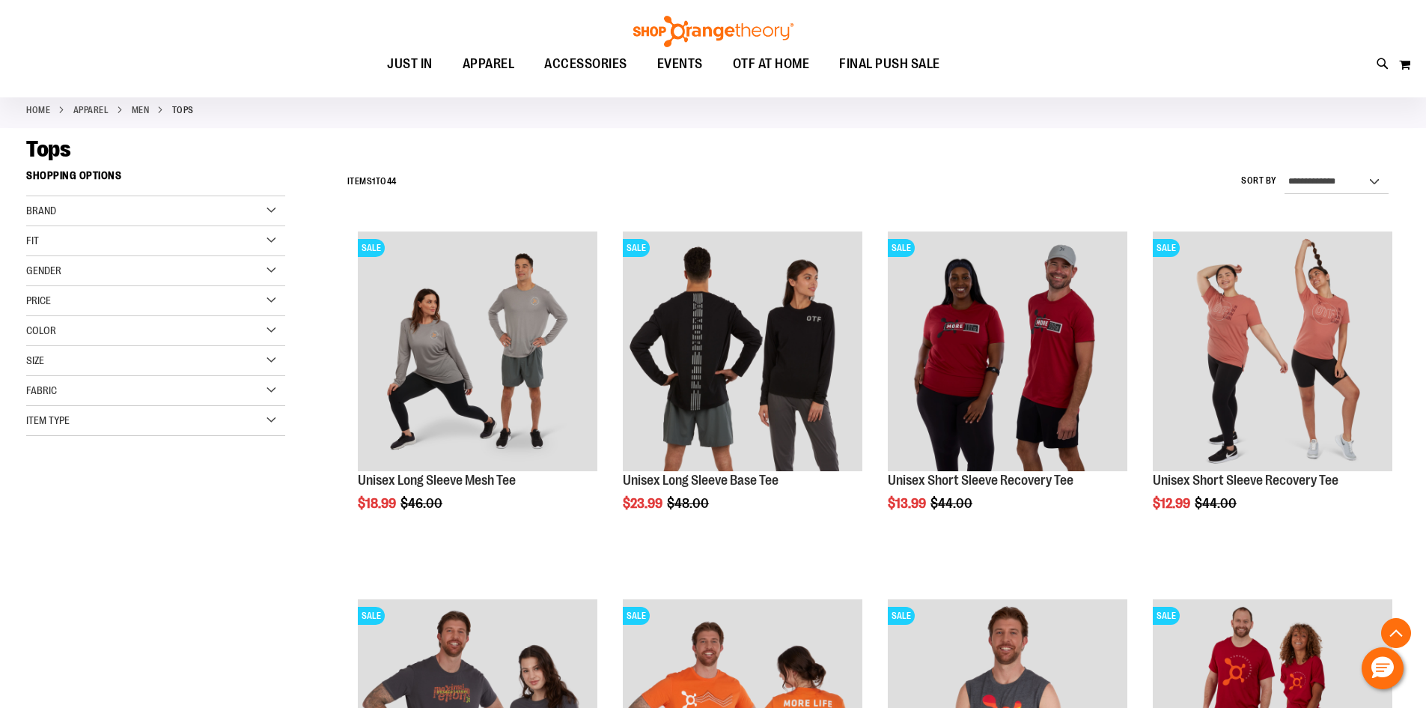
scroll to position [374, 0]
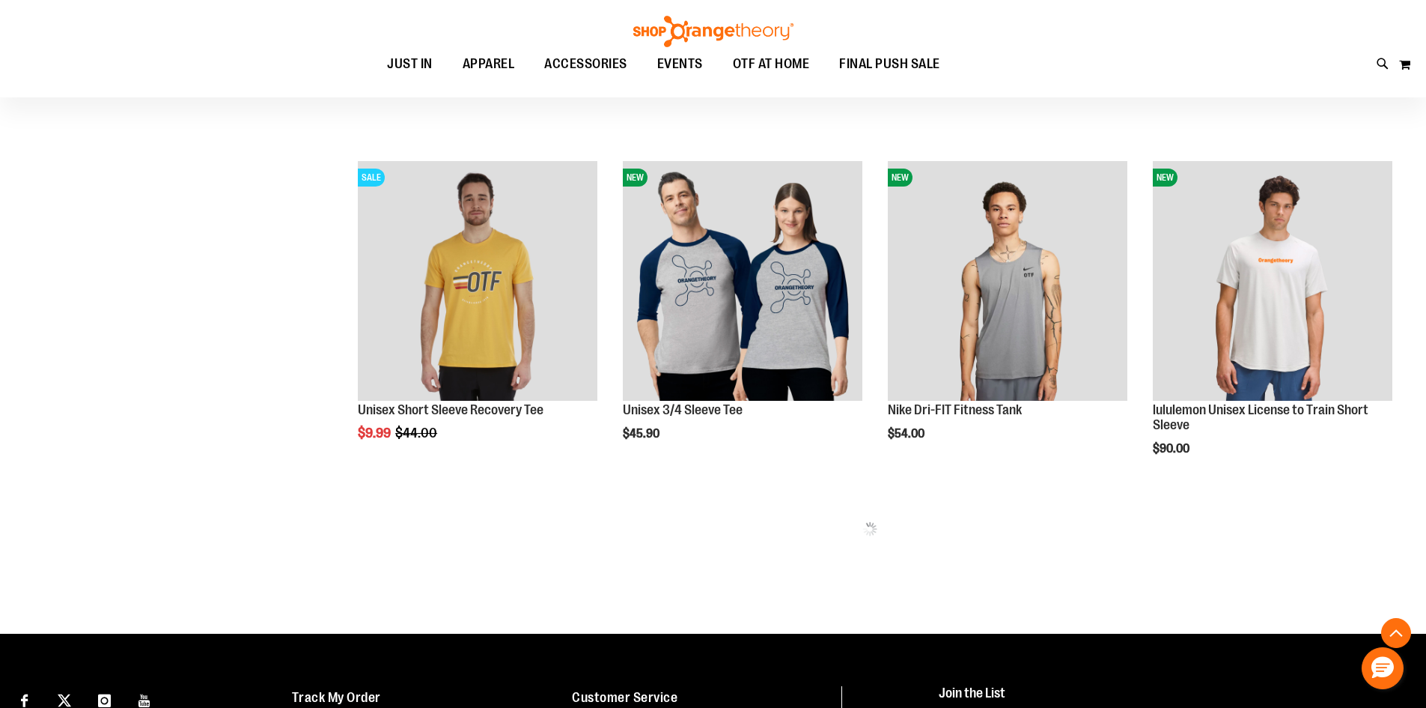
scroll to position [898, 0]
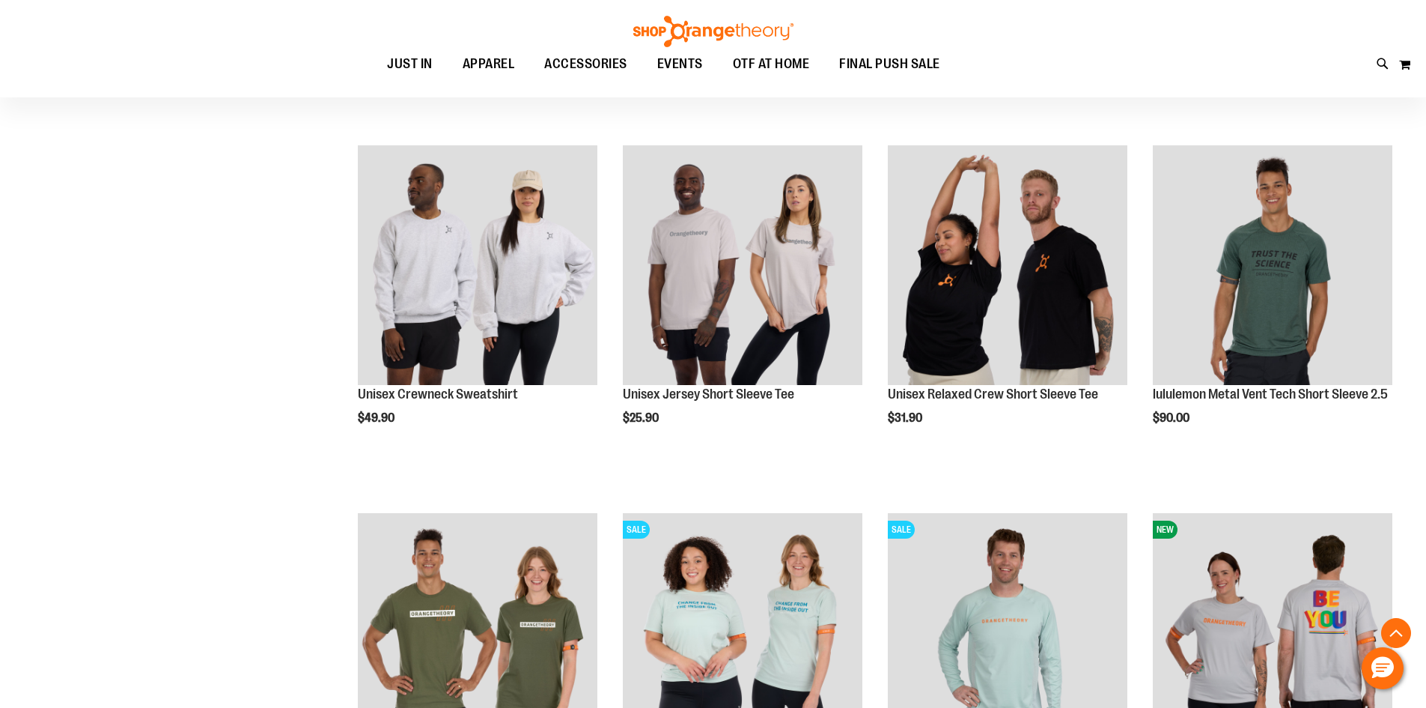
scroll to position [2320, 0]
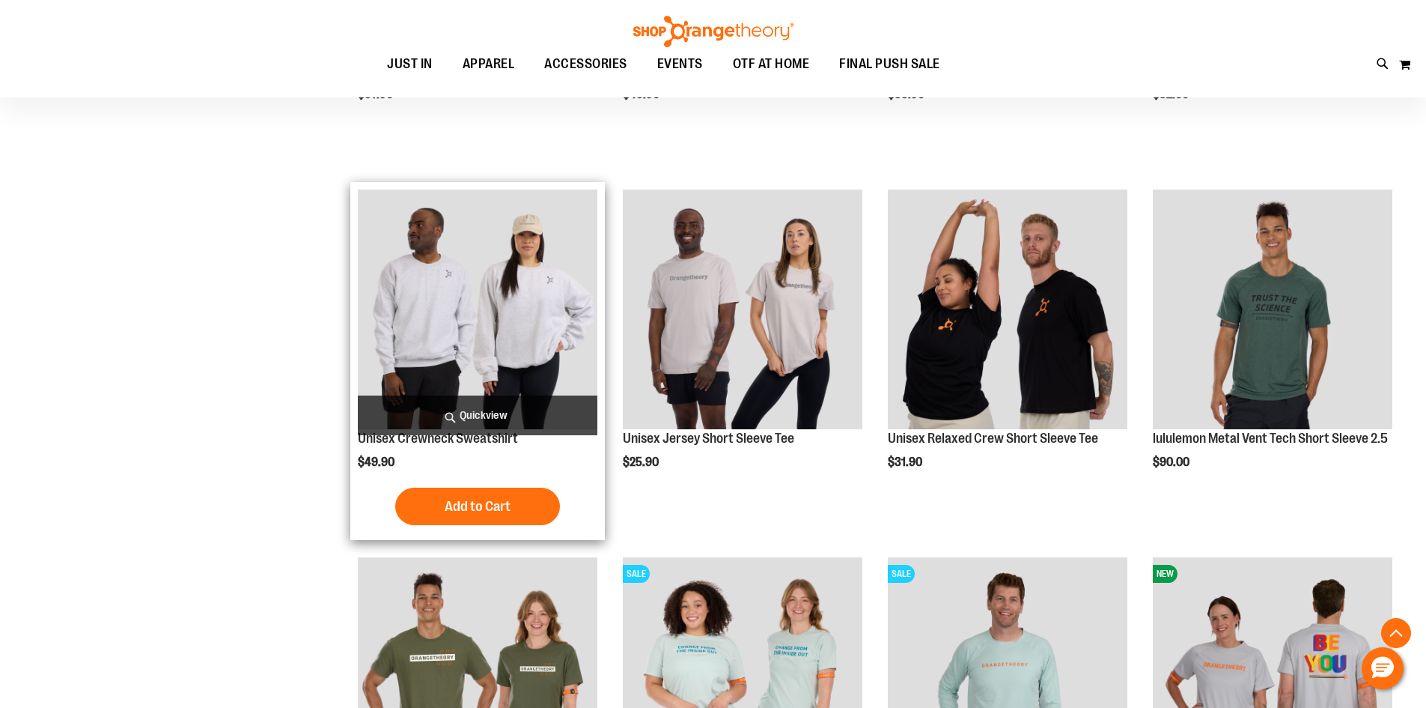
click at [416, 339] on img "product" at bounding box center [478, 309] width 240 height 240
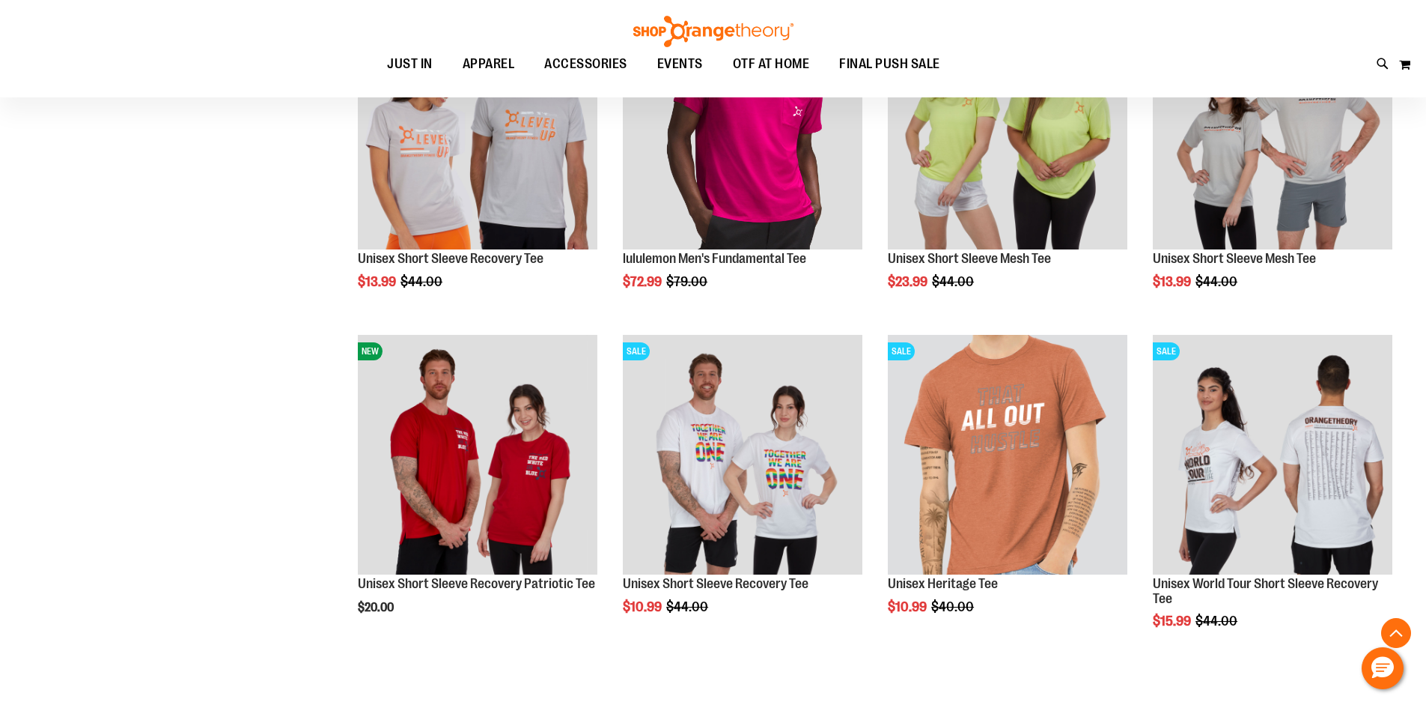
scroll to position [1422, 0]
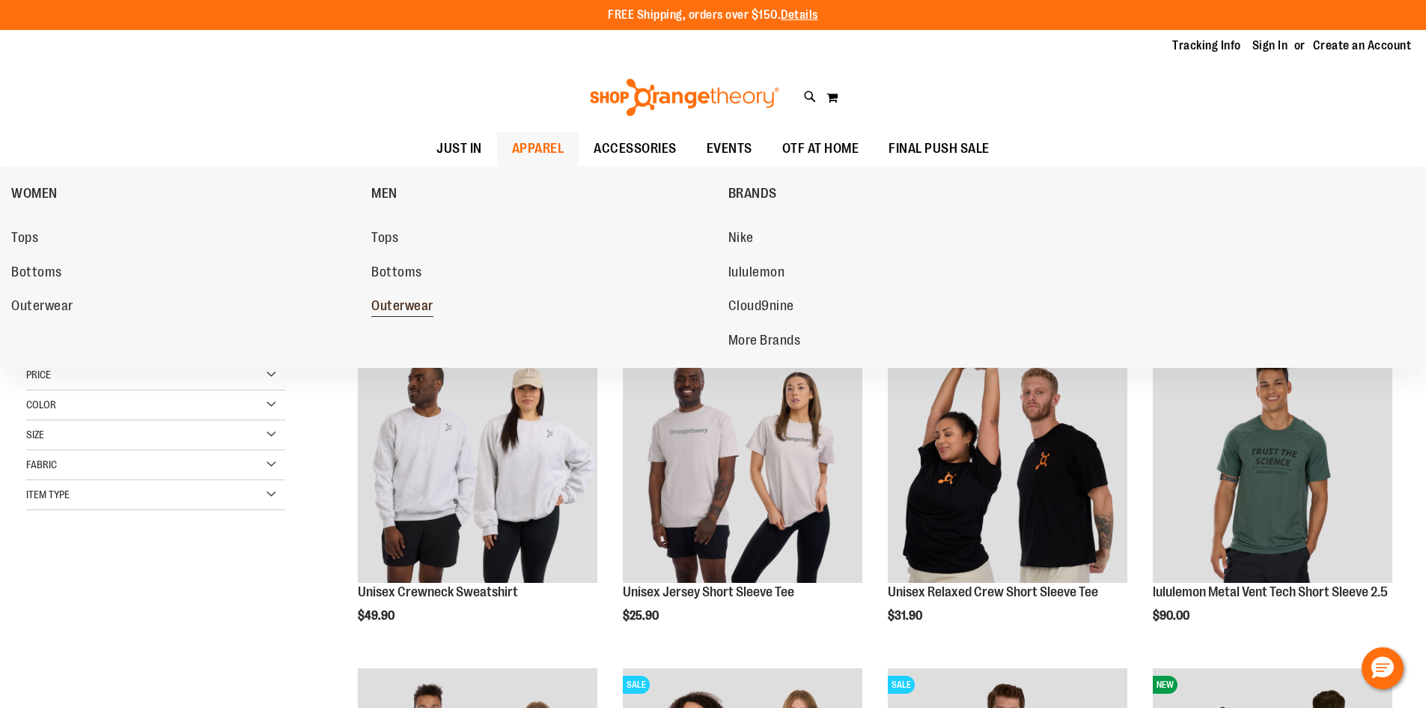
click at [412, 306] on span "Outerwear" at bounding box center [402, 307] width 62 height 19
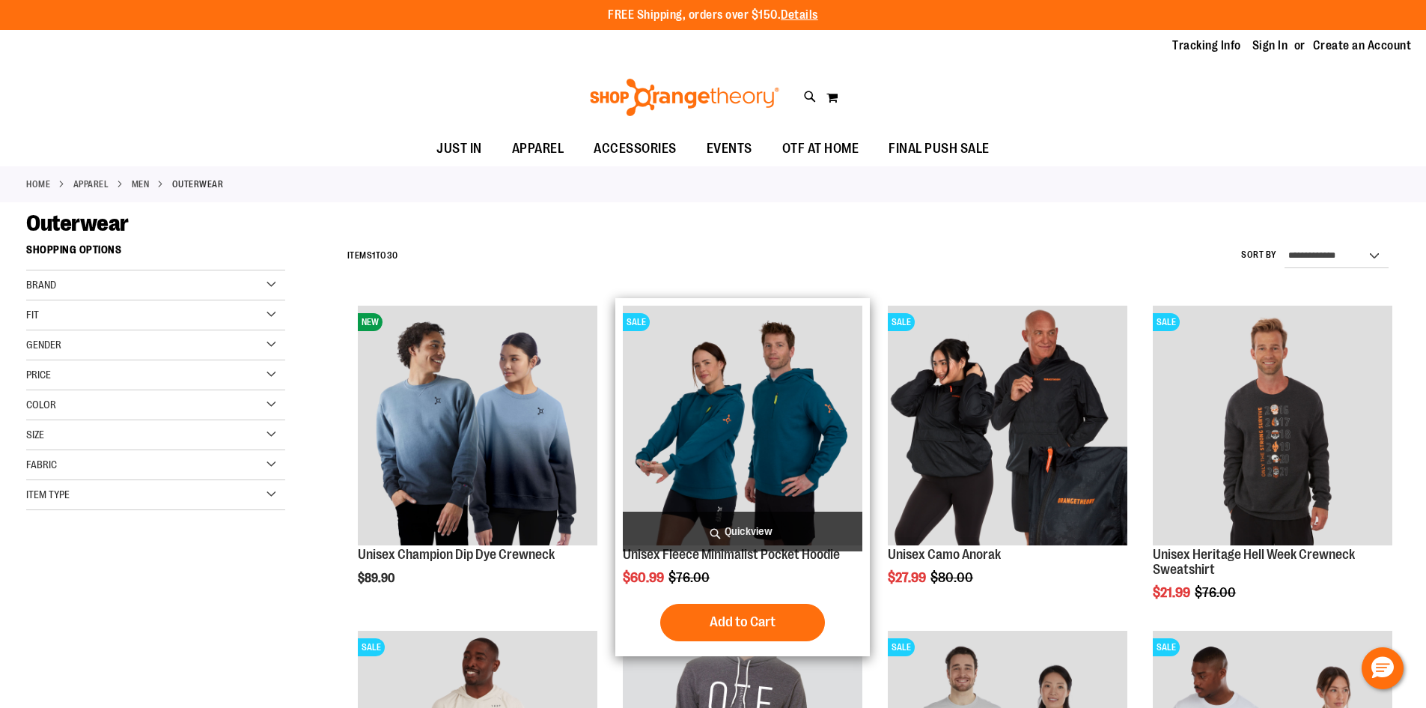
click at [727, 436] on img "product" at bounding box center [743, 426] width 240 height 240
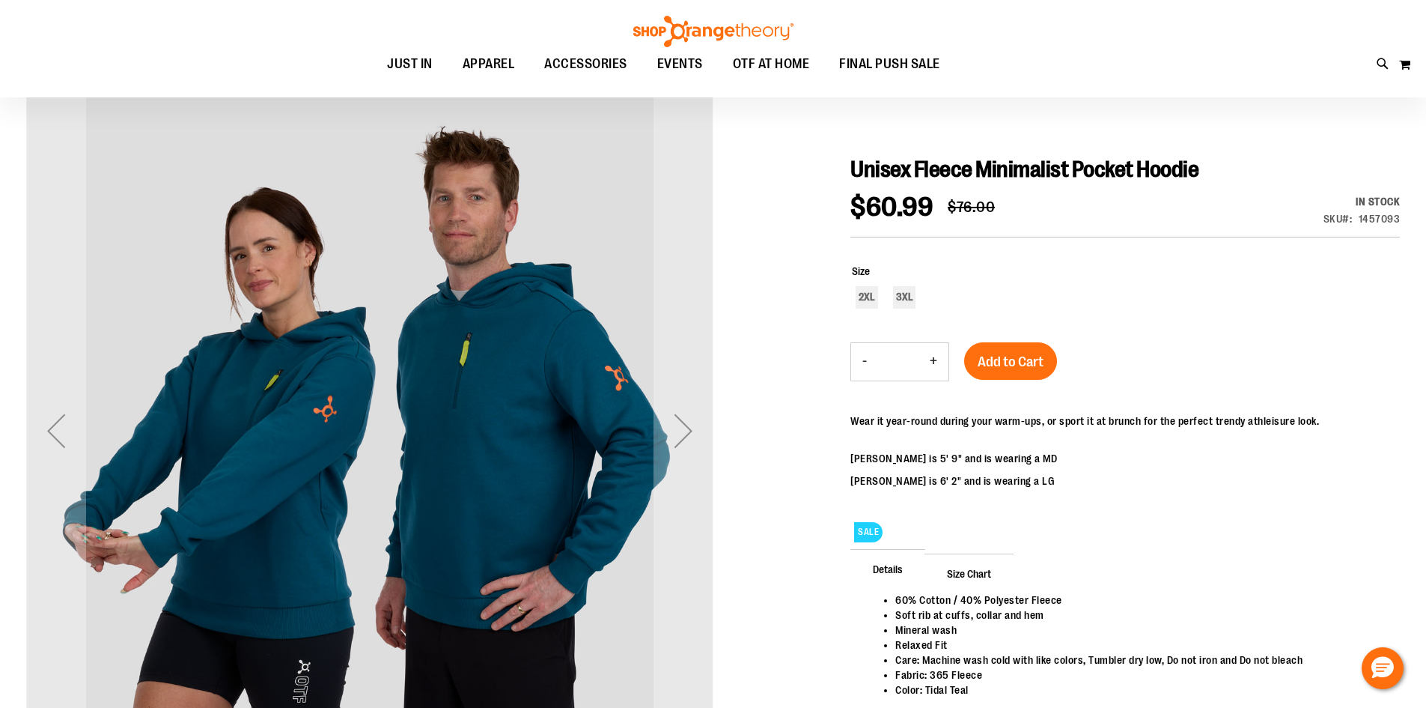
scroll to position [224, 0]
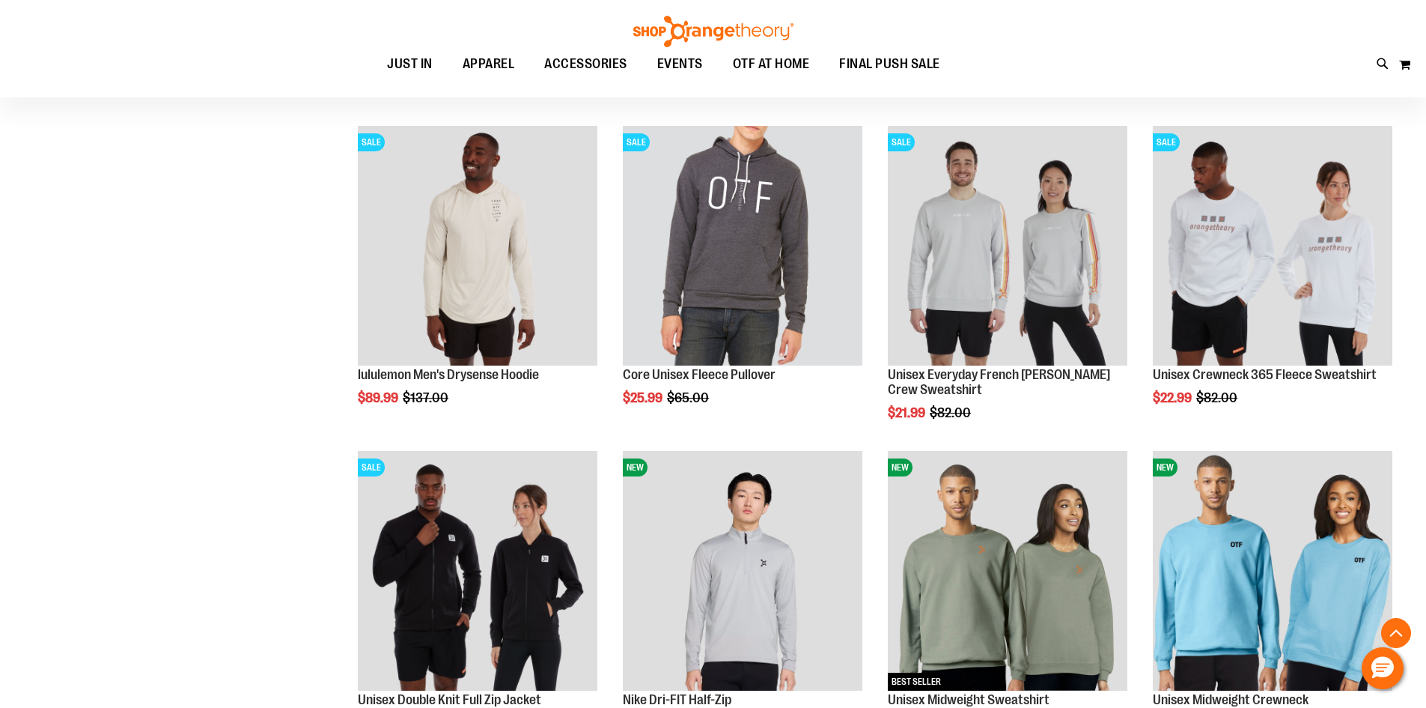
scroll to position [523, 0]
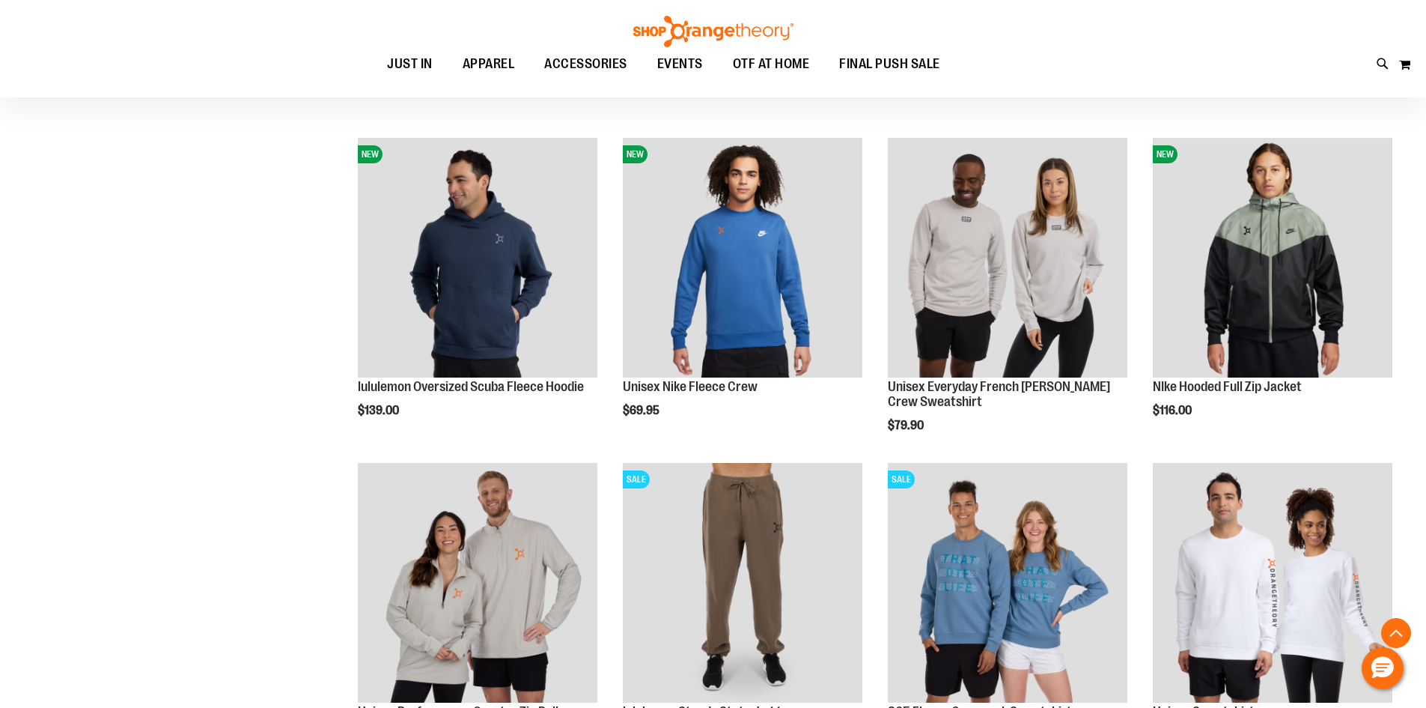
scroll to position [1197, 0]
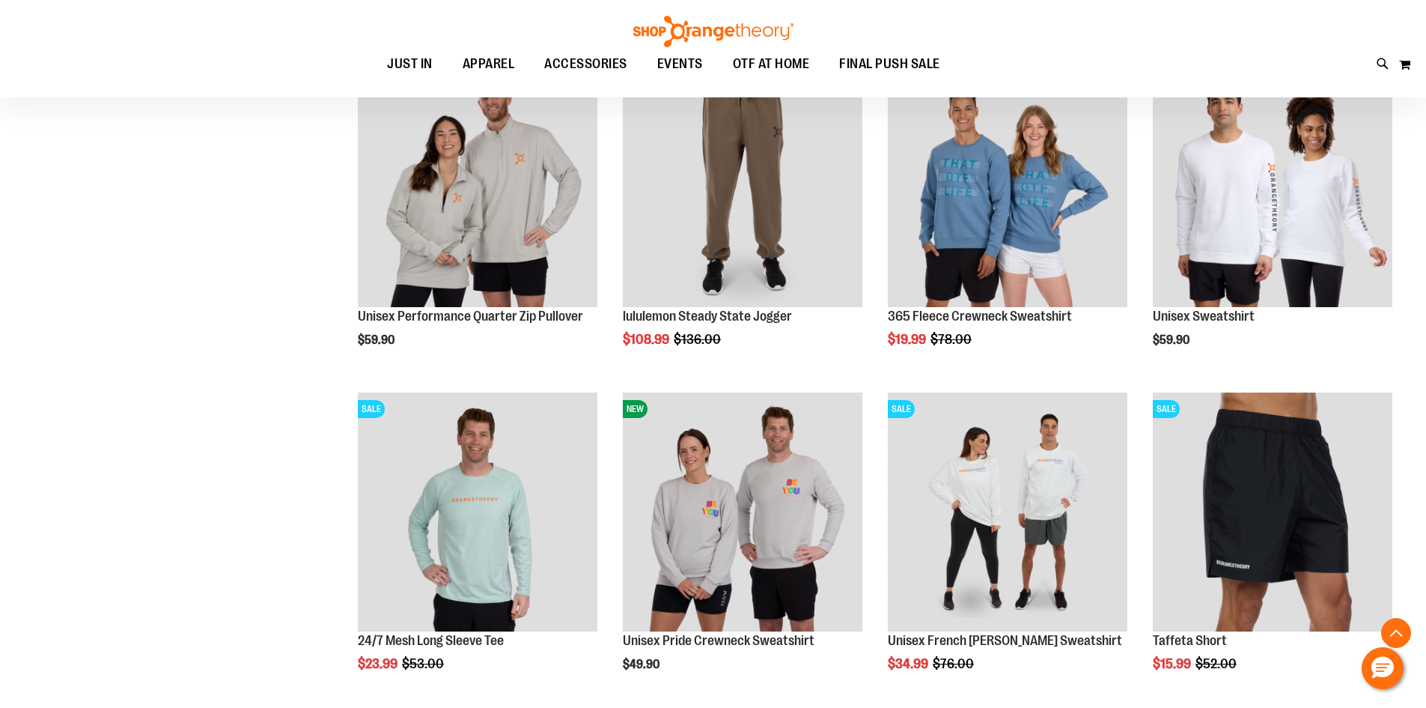
scroll to position [1497, 0]
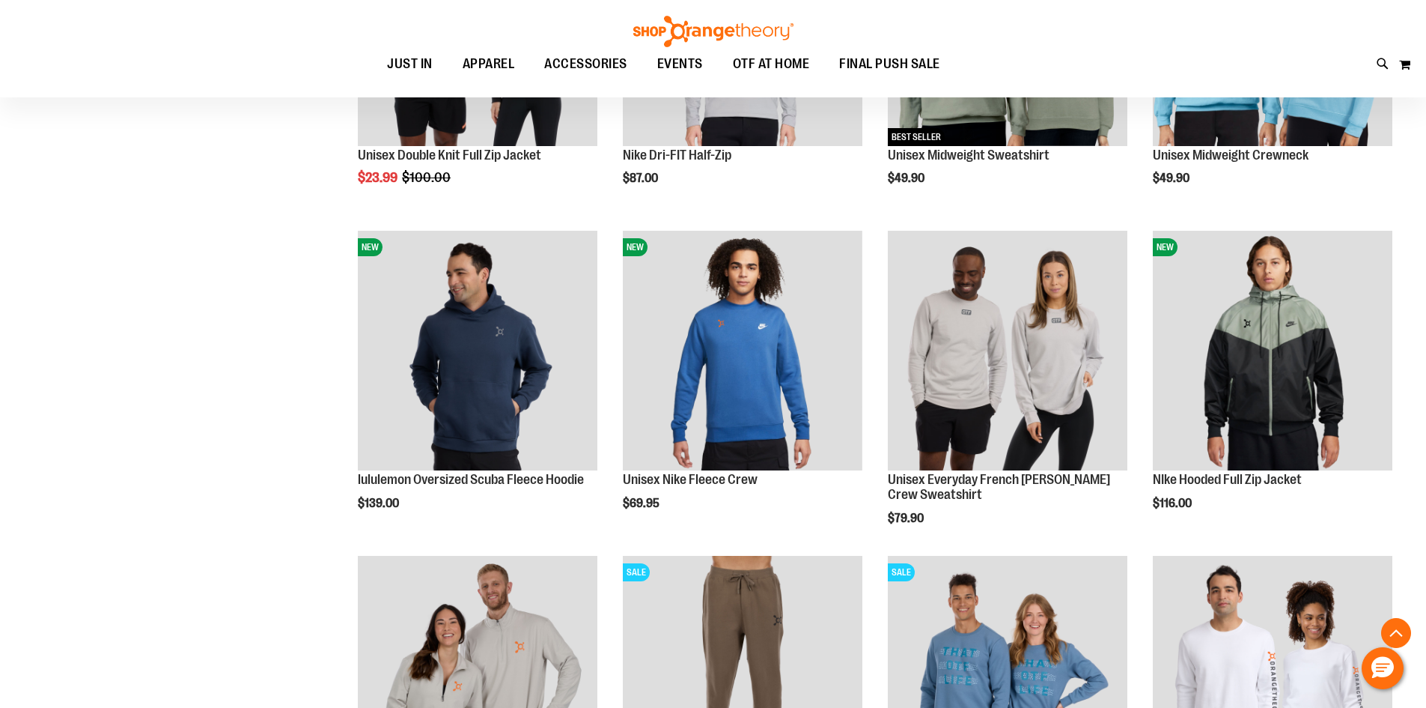
scroll to position [1048, 0]
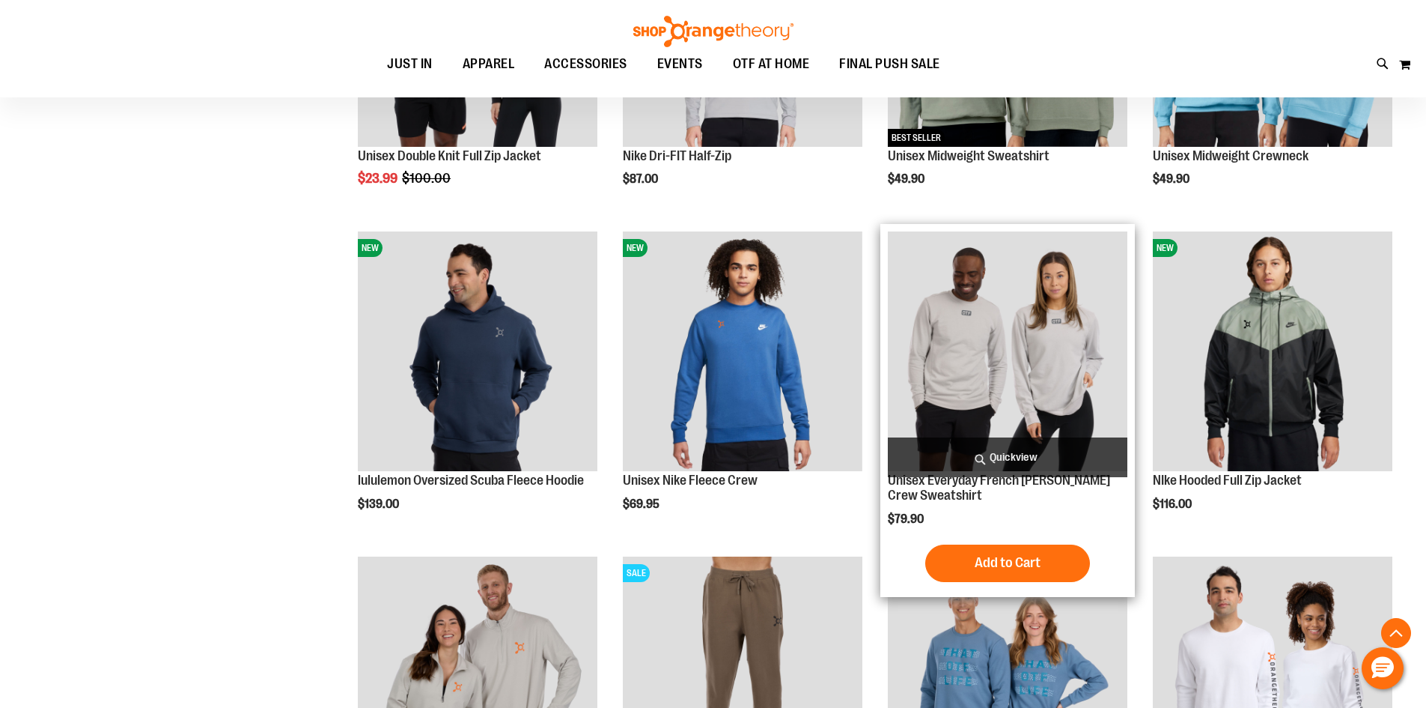
click at [948, 362] on img "product" at bounding box center [1008, 351] width 240 height 240
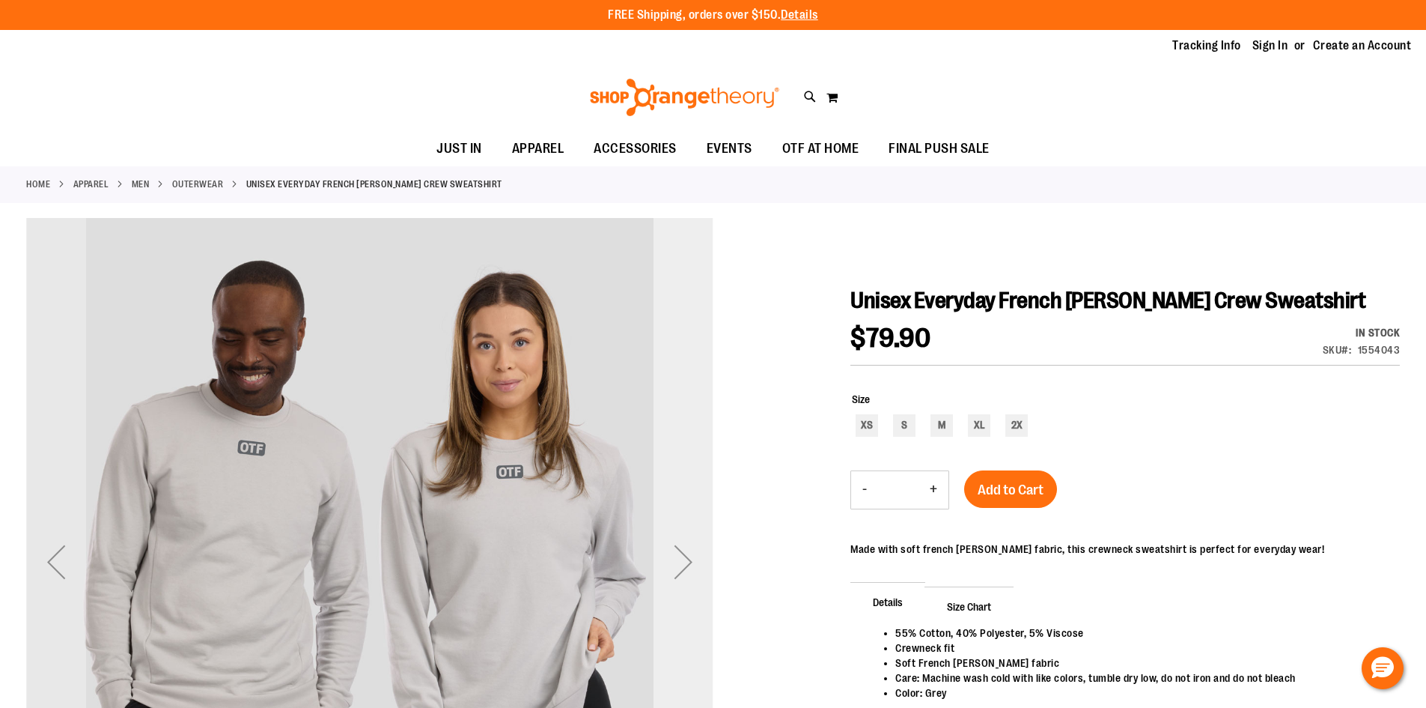
click at [688, 556] on div "Next" at bounding box center [684, 562] width 60 height 60
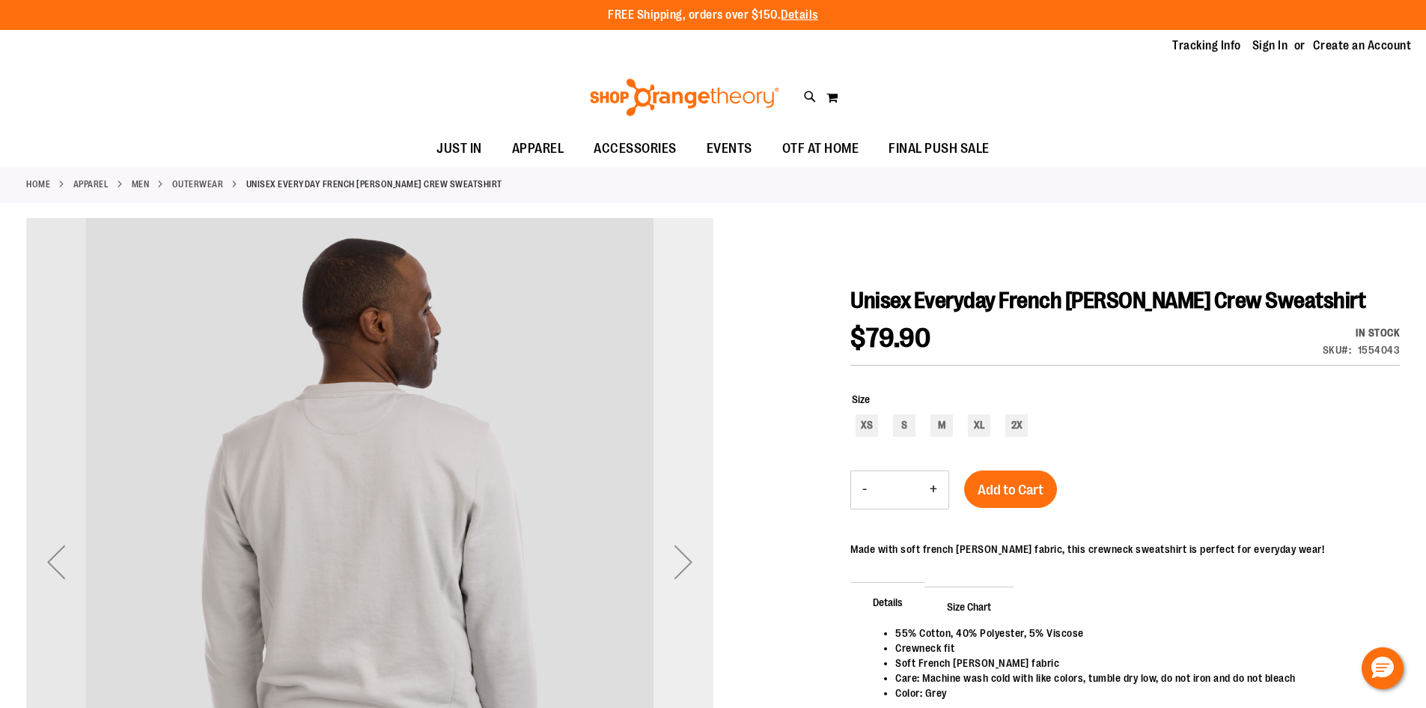
click at [688, 556] on div "Next" at bounding box center [684, 562] width 60 height 60
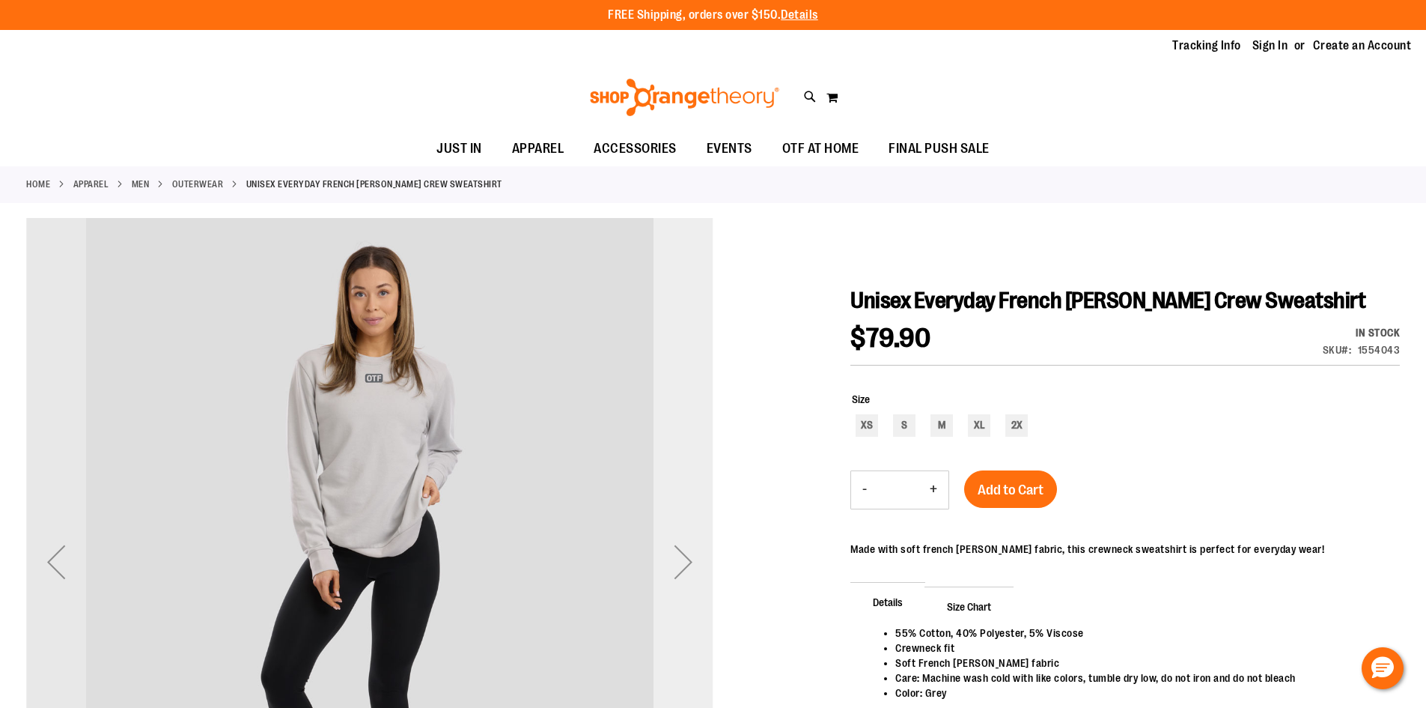
click at [688, 556] on div "Next" at bounding box center [684, 562] width 60 height 60
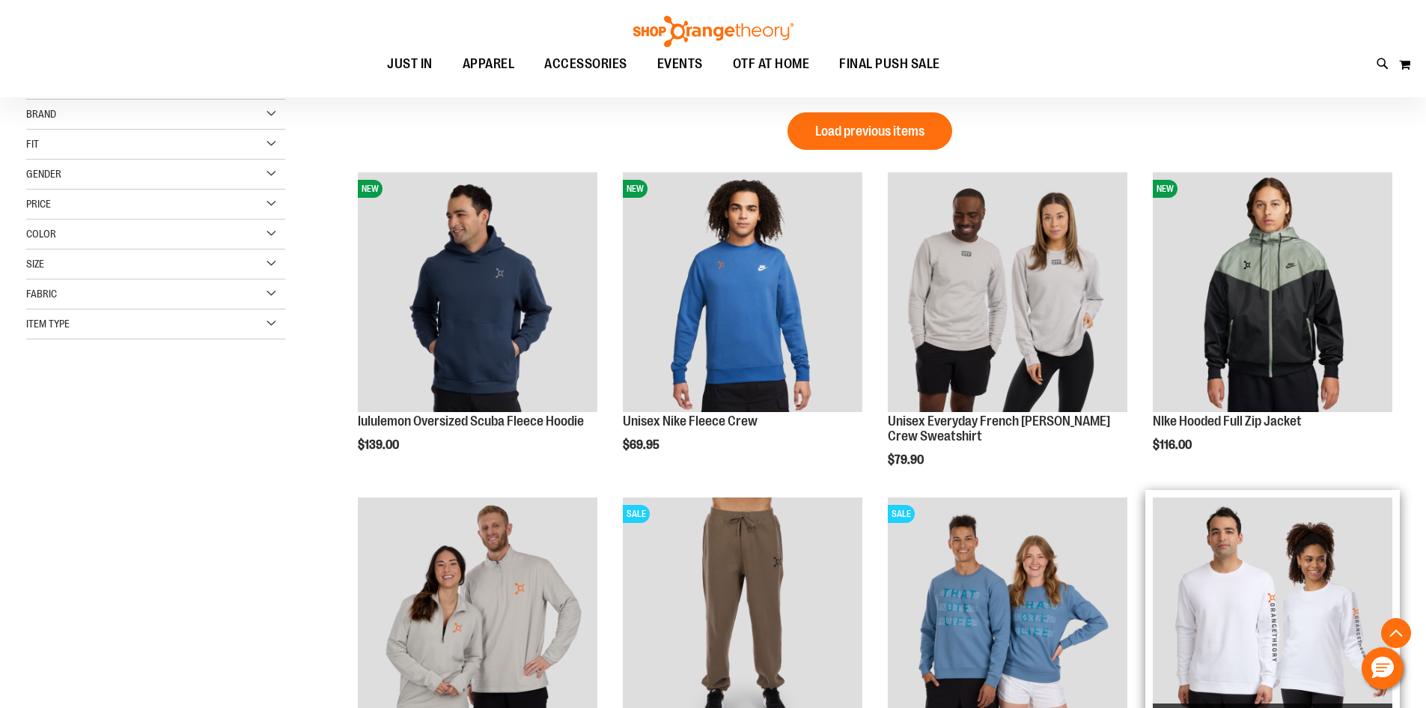
scroll to position [161, 0]
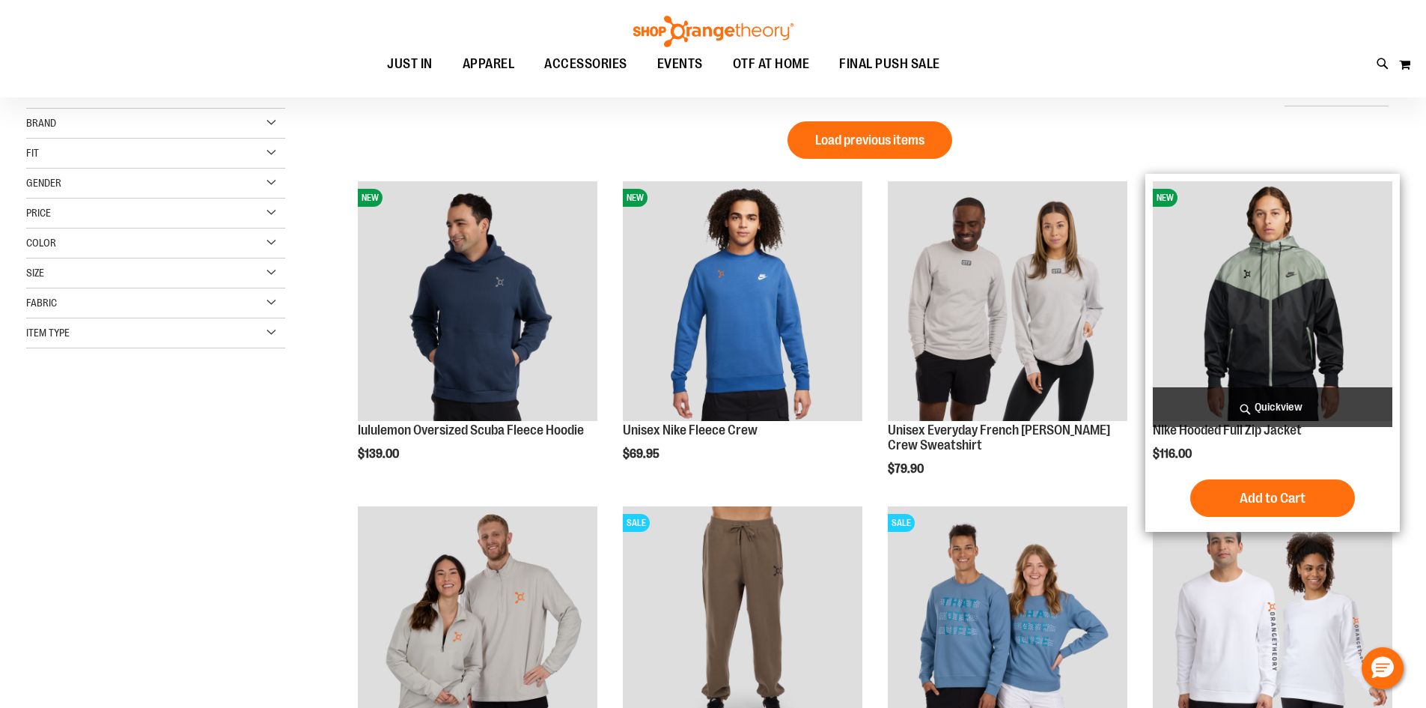
click at [1300, 327] on img "product" at bounding box center [1273, 301] width 240 height 240
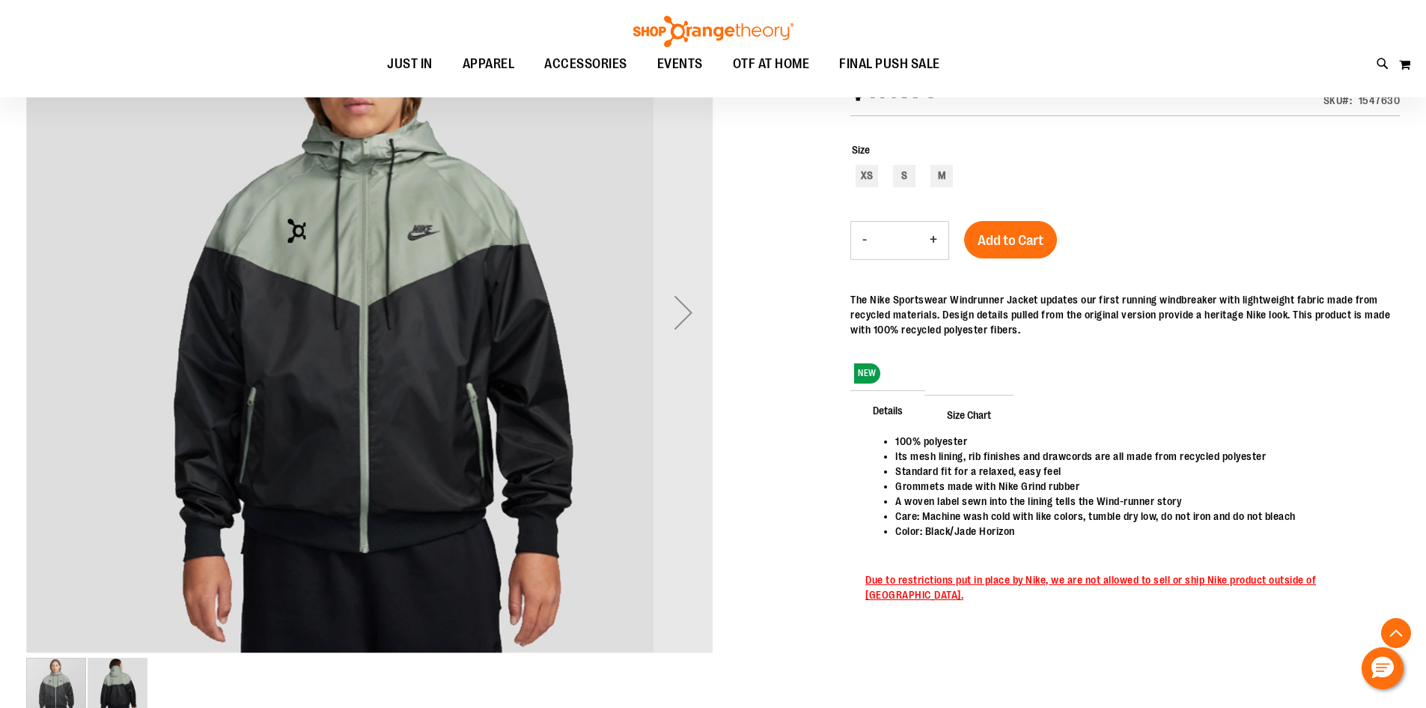
scroll to position [224, 0]
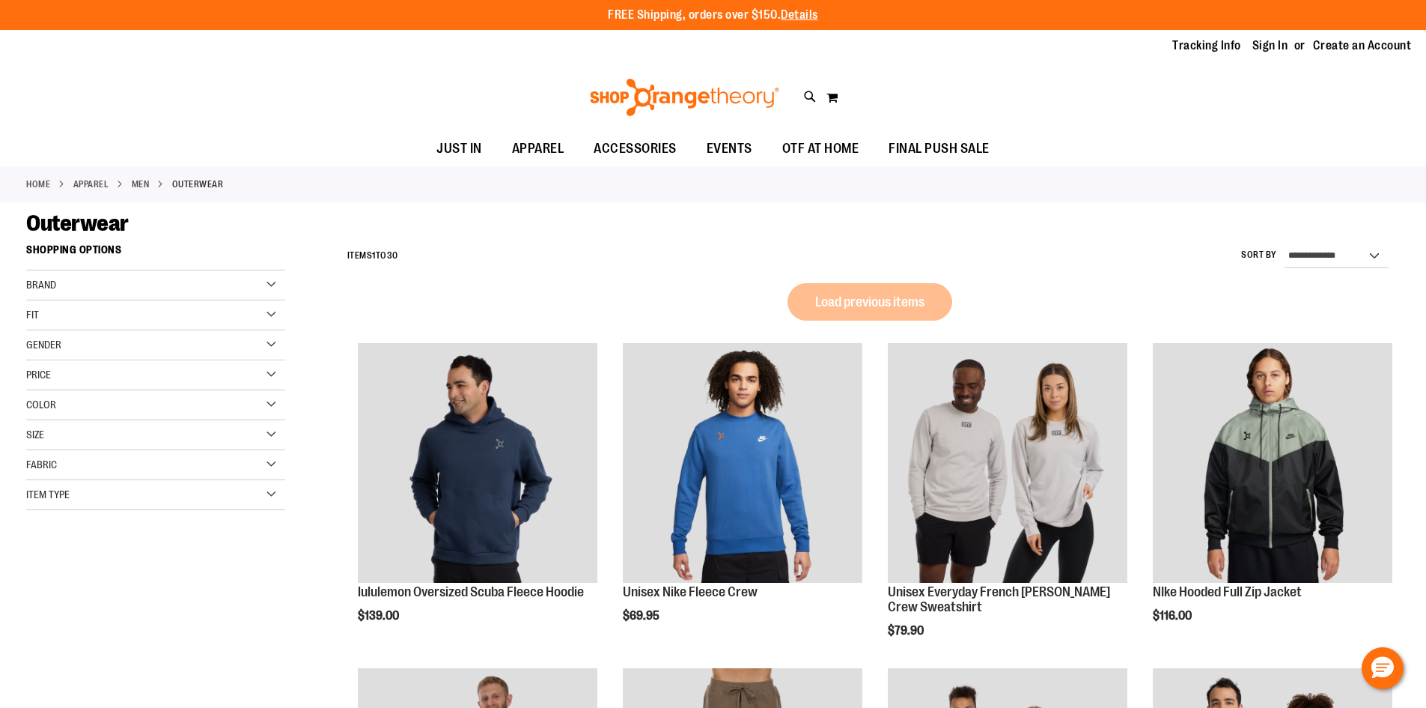
scroll to position [161, 0]
